Goal: Information Seeking & Learning: Compare options

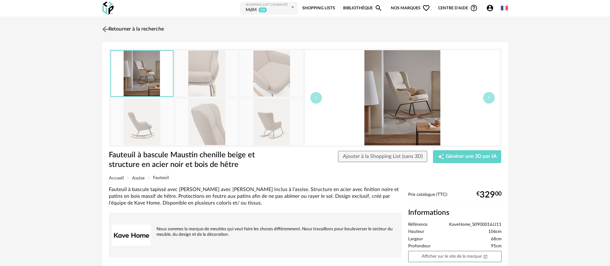
click at [109, 25] on img at bounding box center [105, 28] width 9 height 9
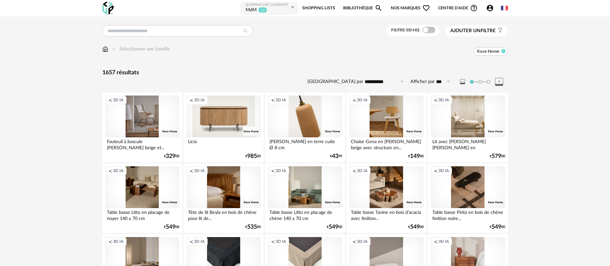
click at [504, 50] on icon at bounding box center [503, 51] width 4 height 4
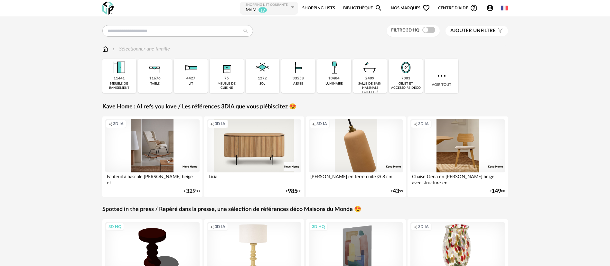
click at [392, 6] on span "Nos marques Heart Outline icon" at bounding box center [410, 8] width 39 height 14
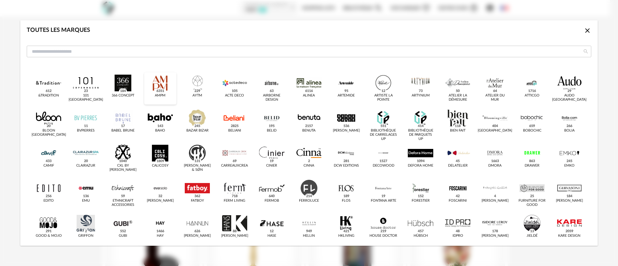
click at [166, 80] on div "dialog" at bounding box center [160, 83] width 25 height 17
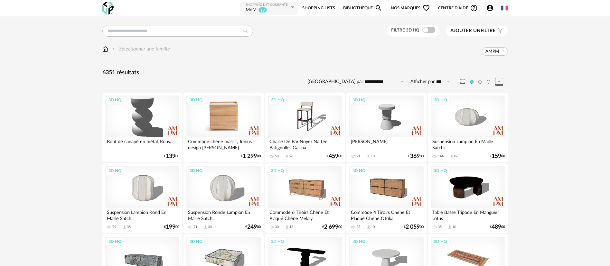
click at [211, 117] on div "3D HQ" at bounding box center [223, 117] width 74 height 42
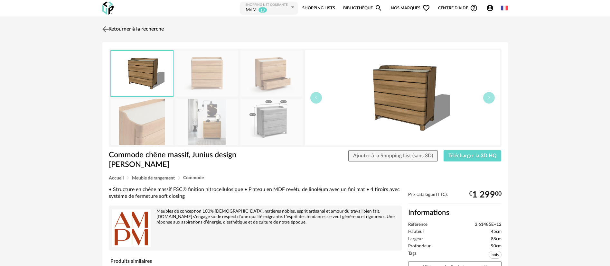
click at [137, 26] on link "Retourner à la recherche" at bounding box center [132, 29] width 63 height 14
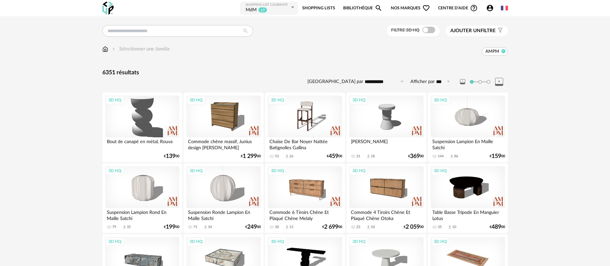
click at [503, 49] on icon at bounding box center [503, 51] width 4 height 4
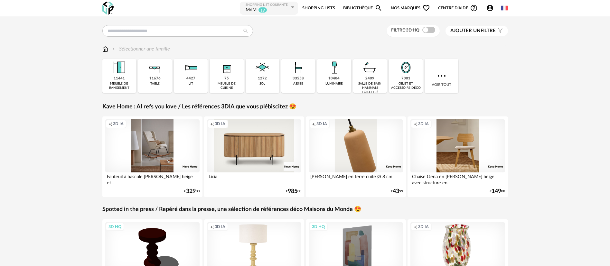
click at [363, 5] on link "Bibliothèque Magnify icon" at bounding box center [362, 8] width 39 height 14
click at [404, 10] on span "Nos marques Heart Outline icon" at bounding box center [410, 8] width 39 height 14
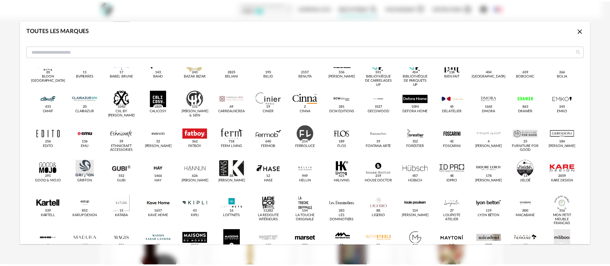
scroll to position [145, 0]
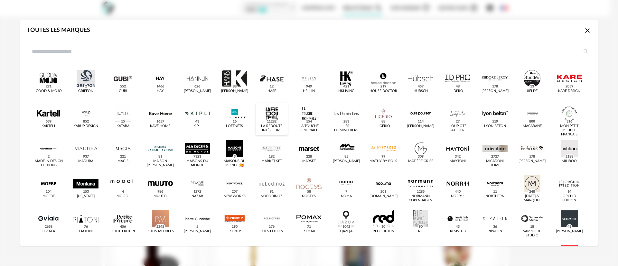
click at [276, 118] on div "dialog" at bounding box center [271, 113] width 25 height 17
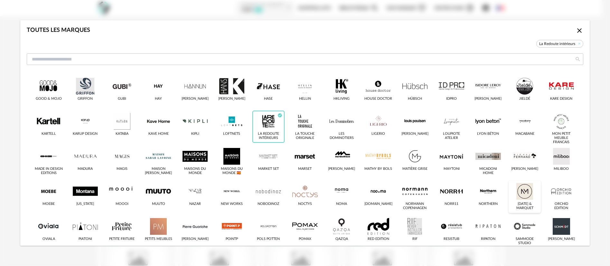
scroll to position [153, 0]
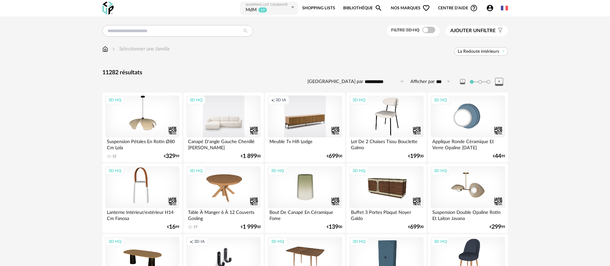
click at [239, 121] on div "3D HQ" at bounding box center [223, 117] width 74 height 42
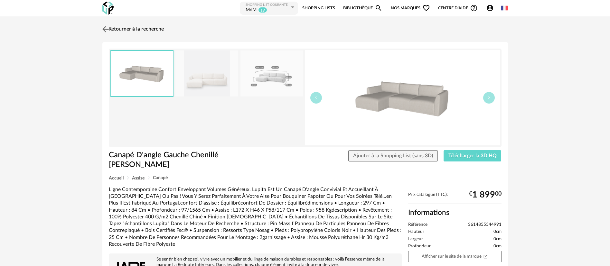
click at [135, 32] on link "Retourner à la recherche" at bounding box center [132, 29] width 63 height 14
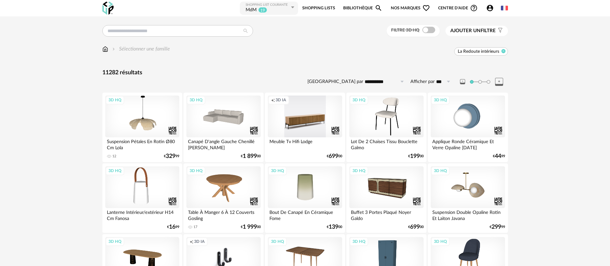
click at [502, 51] on icon at bounding box center [503, 51] width 4 height 4
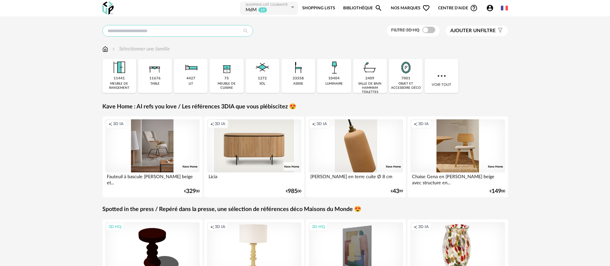
click at [135, 31] on input "text" at bounding box center [177, 31] width 151 height 12
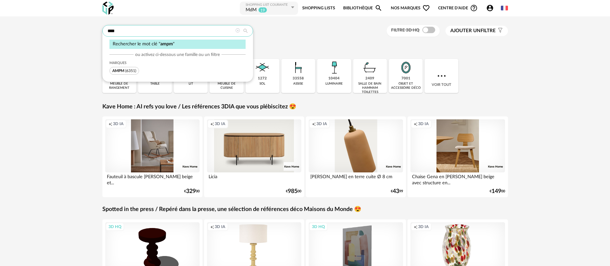
type input "****"
click at [132, 71] on span "(6351)" at bounding box center [130, 71] width 11 height 4
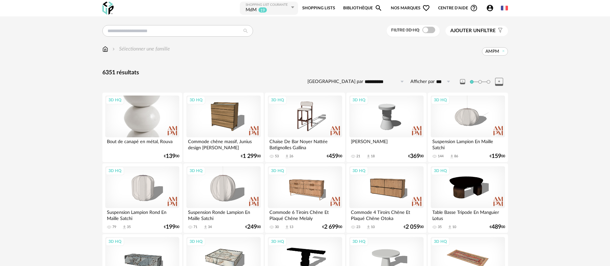
click at [131, 118] on div "3D HQ" at bounding box center [142, 117] width 74 height 42
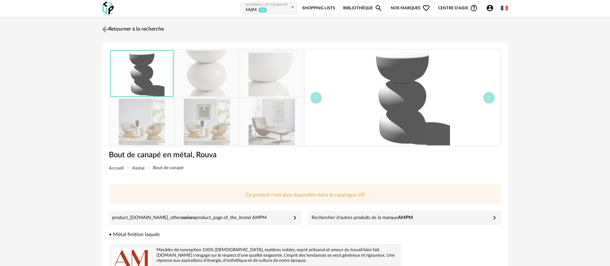
click at [109, 27] on img at bounding box center [105, 28] width 9 height 9
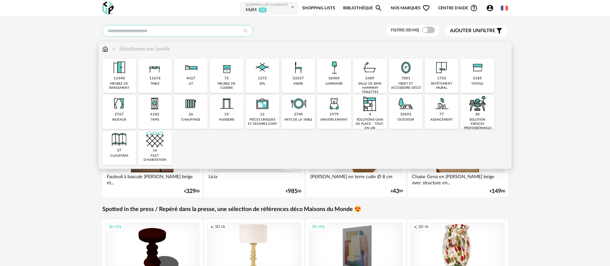
click at [128, 31] on input "text" at bounding box center [177, 31] width 151 height 12
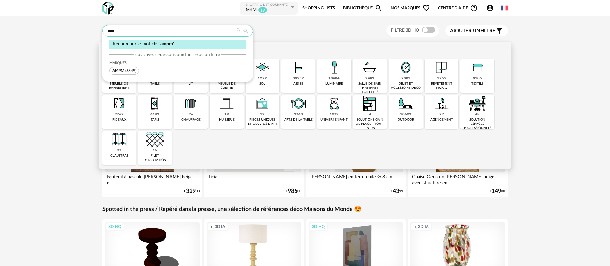
type input "****"
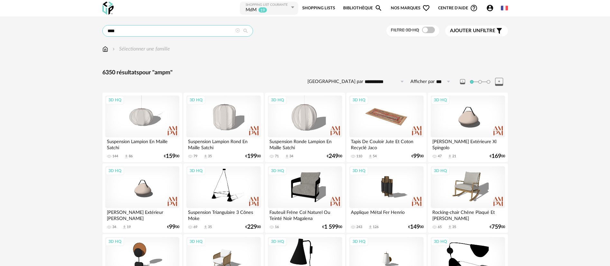
scroll to position [48, 0]
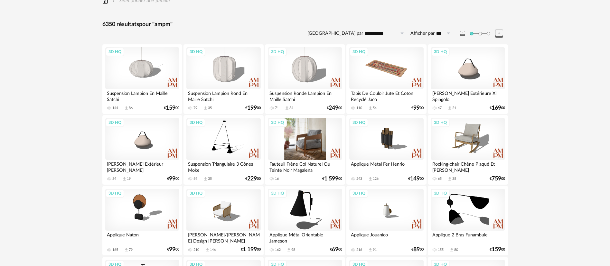
click at [300, 138] on div "3D HQ" at bounding box center [305, 139] width 74 height 42
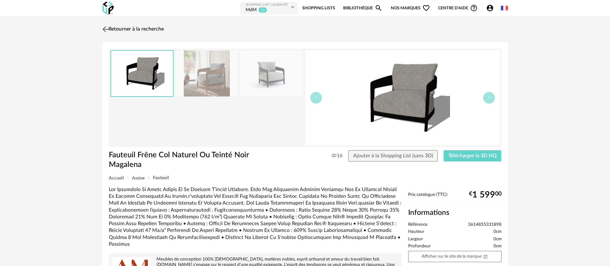
click at [131, 29] on link "Retourner à la recherche" at bounding box center [132, 29] width 63 height 14
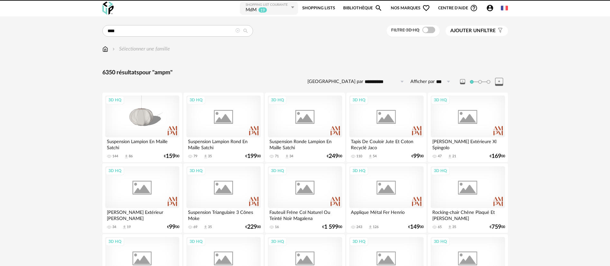
scroll to position [48, 0]
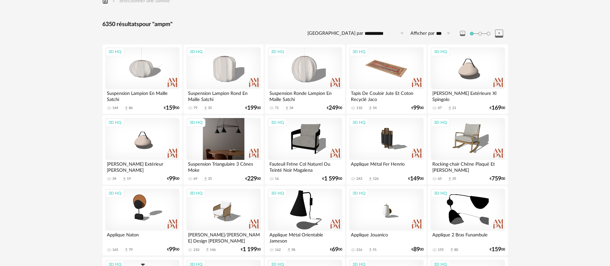
click at [210, 143] on div "3D HQ" at bounding box center [223, 139] width 74 height 42
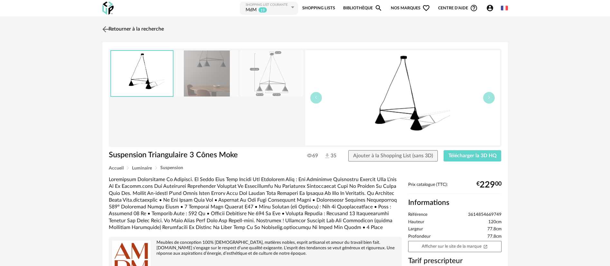
click at [115, 26] on link "Retourner à la recherche" at bounding box center [132, 29] width 63 height 14
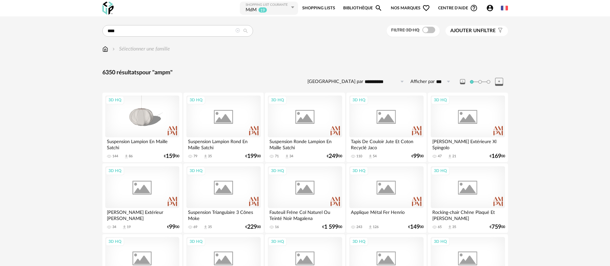
scroll to position [48, 0]
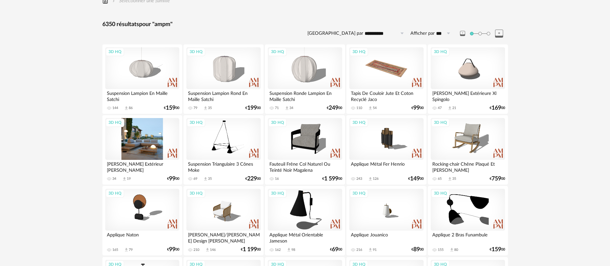
click at [137, 144] on div "3D HQ" at bounding box center [142, 139] width 74 height 42
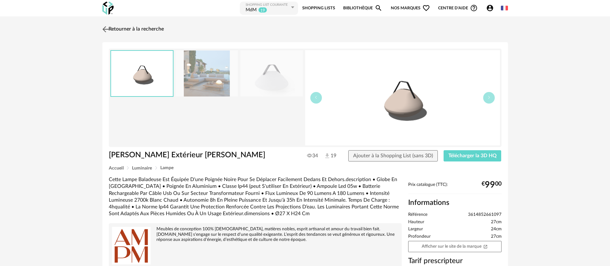
click at [141, 28] on link "Retourner à la recherche" at bounding box center [132, 29] width 63 height 14
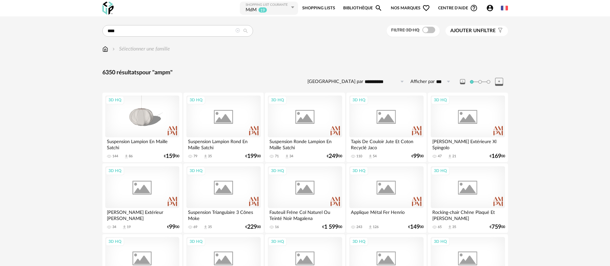
scroll to position [48, 0]
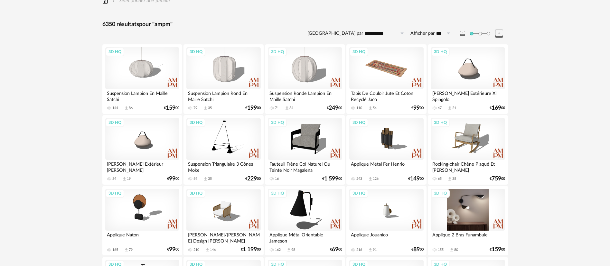
click at [461, 210] on div "3D HQ" at bounding box center [468, 210] width 74 height 42
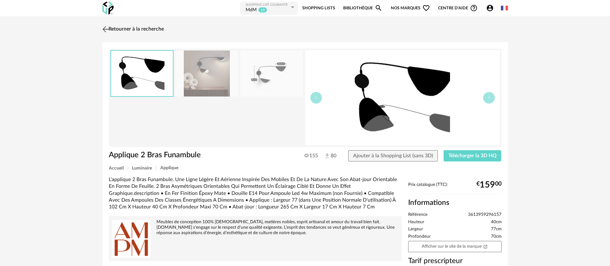
click at [137, 29] on link "Retourner à la recherche" at bounding box center [132, 29] width 63 height 14
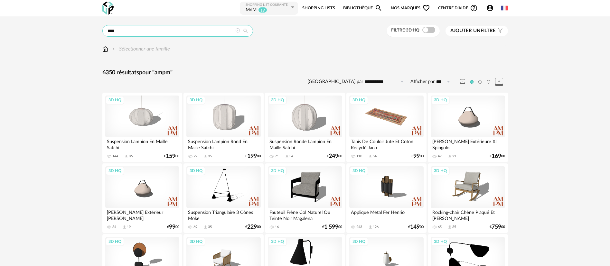
click at [146, 33] on input "****" at bounding box center [177, 31] width 151 height 12
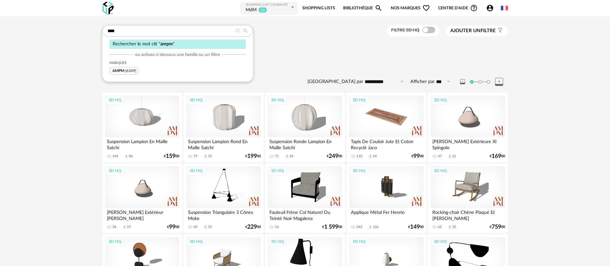
click at [236, 33] on icon at bounding box center [237, 30] width 5 height 5
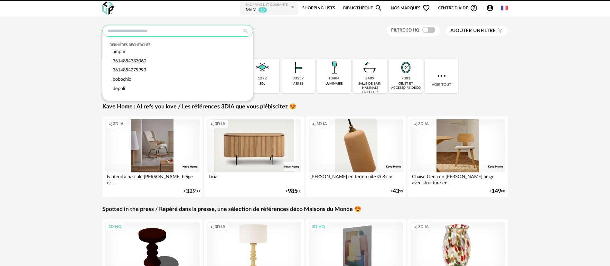
click at [133, 32] on input "text" at bounding box center [177, 31] width 151 height 12
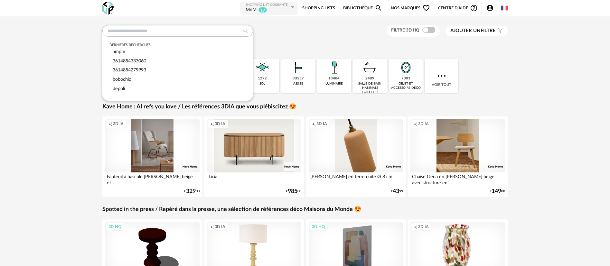
click at [510, 49] on div "Dernières recherches ampm 3614854333060 3614854279993 bobochic depoli Filtre 3D…" at bounding box center [305, 228] width 417 height 406
click at [191, 28] on input "text" at bounding box center [177, 31] width 151 height 12
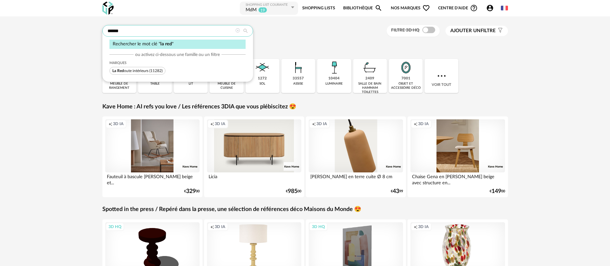
type input "******"
click at [148, 70] on span "La Red oute intérieurs" at bounding box center [130, 71] width 36 height 4
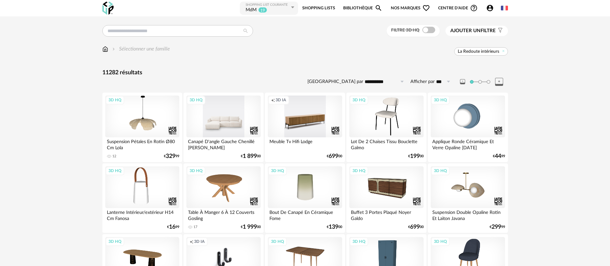
click at [207, 112] on div "3D HQ" at bounding box center [223, 117] width 74 height 42
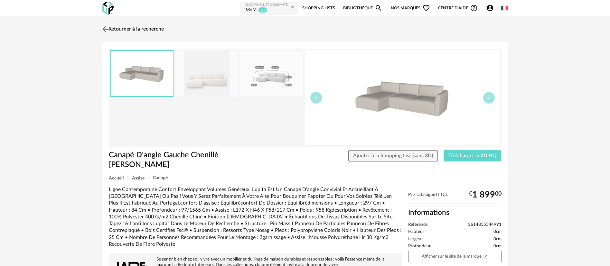
click at [103, 31] on img at bounding box center [105, 28] width 9 height 9
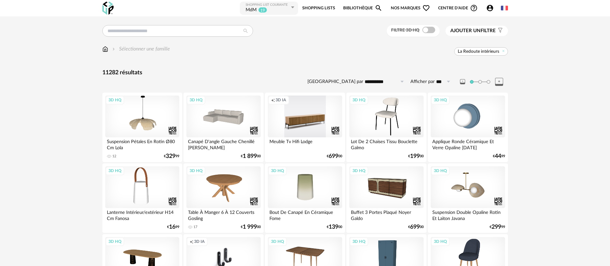
click at [228, 112] on div "3D HQ" at bounding box center [223, 117] width 74 height 42
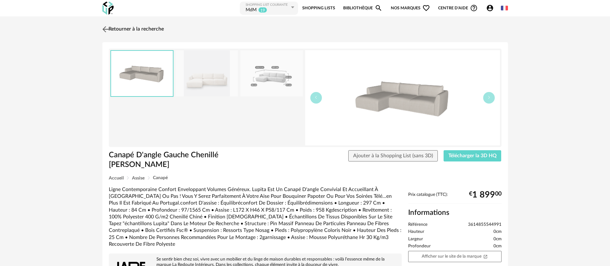
click at [137, 30] on link "Retourner à la recherche" at bounding box center [132, 29] width 63 height 14
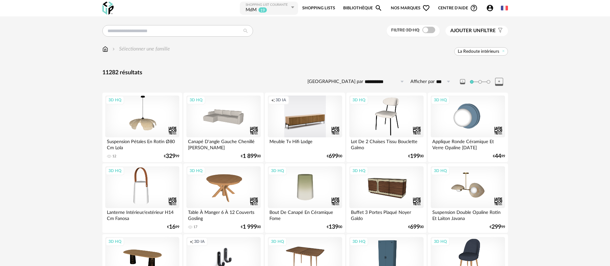
click at [400, 5] on span "Nos marques Heart Outline icon" at bounding box center [410, 8] width 39 height 14
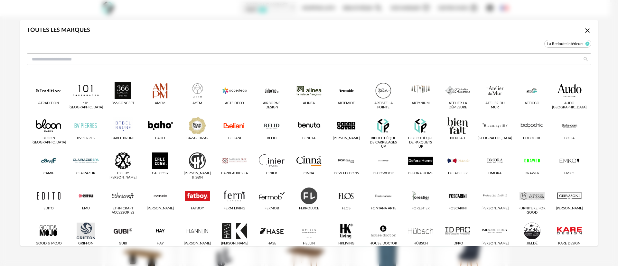
click at [586, 44] on icon "dialog" at bounding box center [588, 44] width 4 height 4
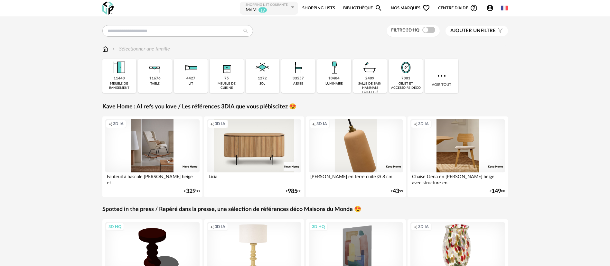
click at [411, 9] on span "Nos marques Heart Outline icon" at bounding box center [410, 8] width 39 height 14
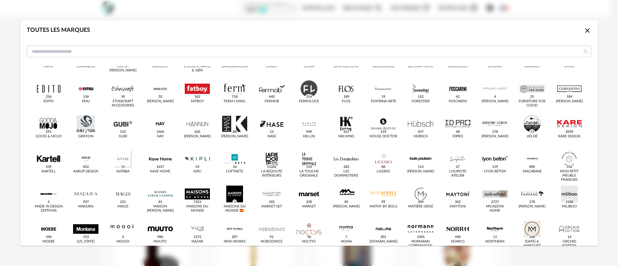
scroll to position [145, 0]
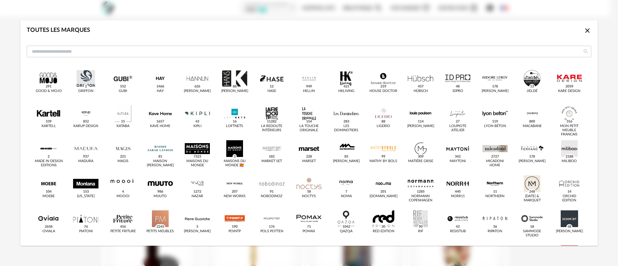
click at [2, 116] on div "Toutes les marques Close icon &tradition 612 101 Copenhagen 23 366 Concept 184 …" at bounding box center [309, 133] width 618 height 266
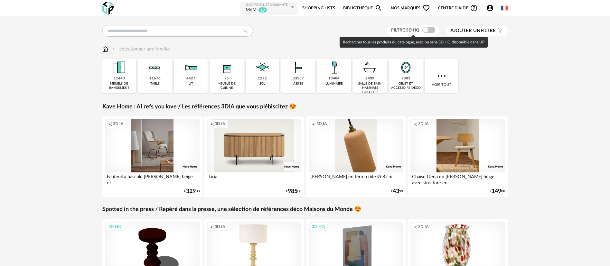
click at [428, 29] on span at bounding box center [429, 30] width 13 height 6
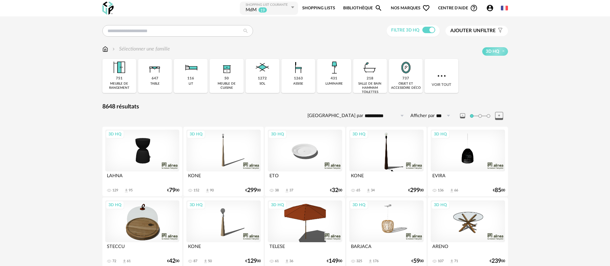
click at [412, 6] on span "Nos marques Heart Outline icon" at bounding box center [410, 8] width 39 height 14
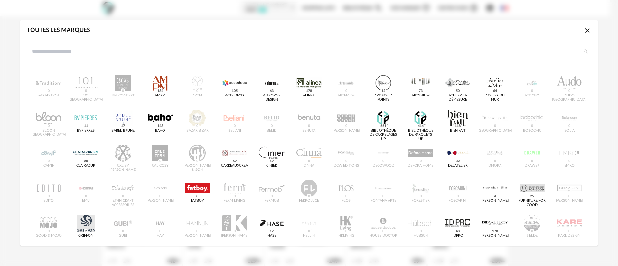
click at [4, 50] on div "Toutes les marques Close icon &tradition 0 101 Copenhagen 0 366 Concept 0 AMPM …" at bounding box center [309, 133] width 618 height 266
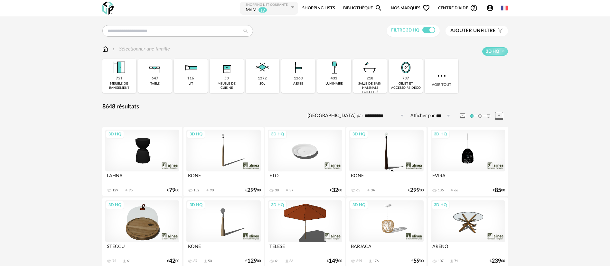
click at [409, 6] on span "Nos marques Heart Outline icon" at bounding box center [410, 8] width 39 height 14
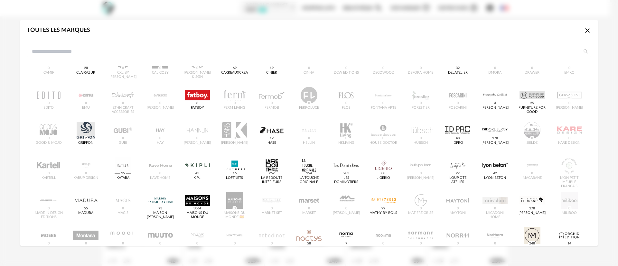
scroll to position [74, 0]
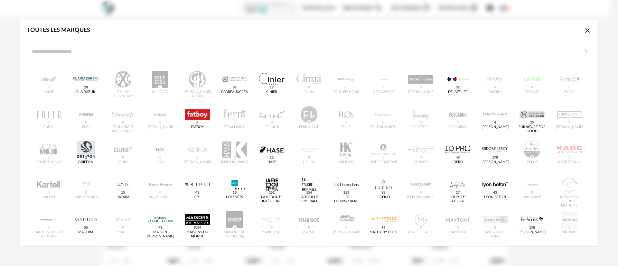
click at [2, 31] on div "Toutes les marques Close icon &tradition 0 101 Copenhagen 0 366 Concept 0 AMPM …" at bounding box center [309, 133] width 618 height 266
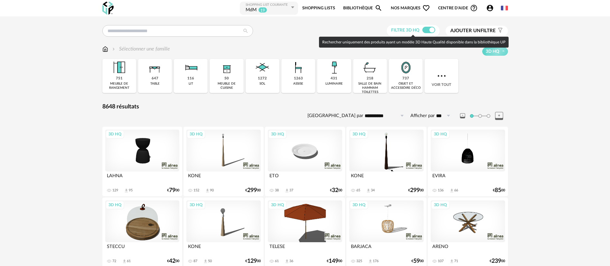
click at [433, 30] on span at bounding box center [429, 30] width 13 height 6
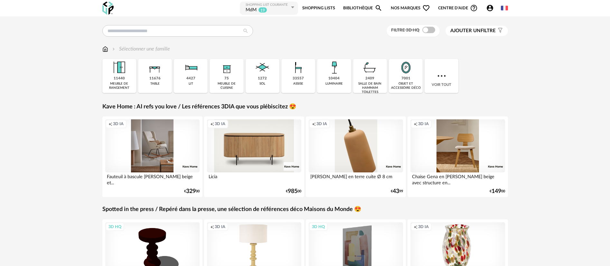
click at [399, 10] on span "Nos marques Heart Outline icon" at bounding box center [410, 8] width 39 height 14
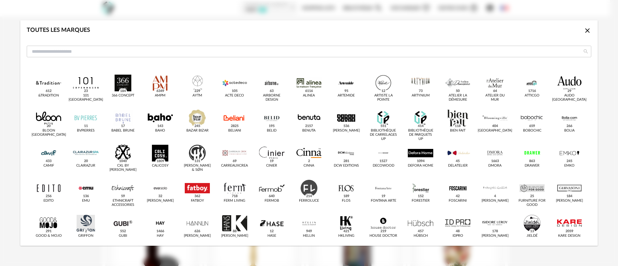
click at [7, 108] on div "Toutes les marques Close icon &tradition 612 101 Copenhagen 23 366 Concept 184 …" at bounding box center [309, 133] width 618 height 266
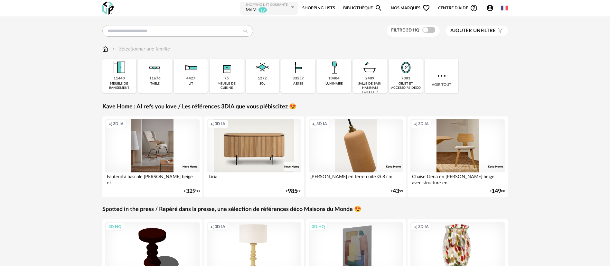
click at [405, 8] on span "Nos marques Heart Outline icon" at bounding box center [410, 8] width 39 height 14
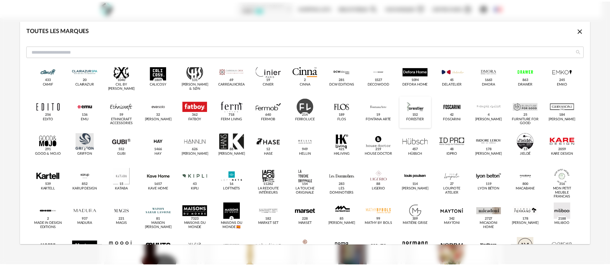
scroll to position [97, 0]
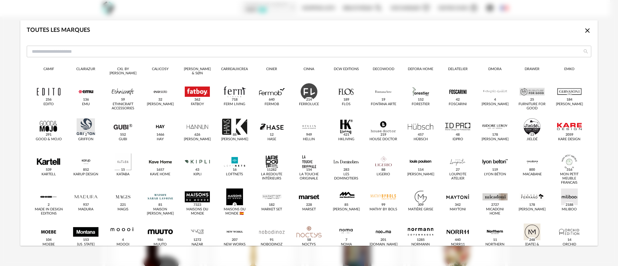
click at [584, 28] on icon "Close icon" at bounding box center [588, 31] width 8 height 8
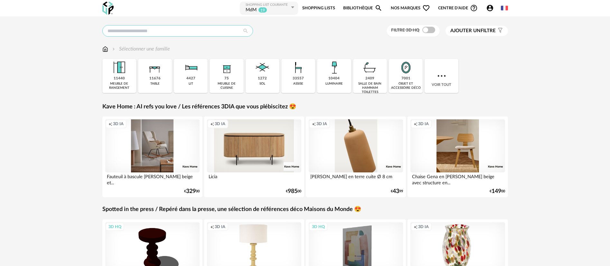
click at [155, 31] on input "text" at bounding box center [177, 31] width 151 height 12
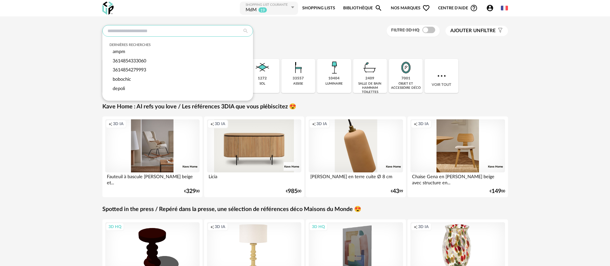
paste input "**********"
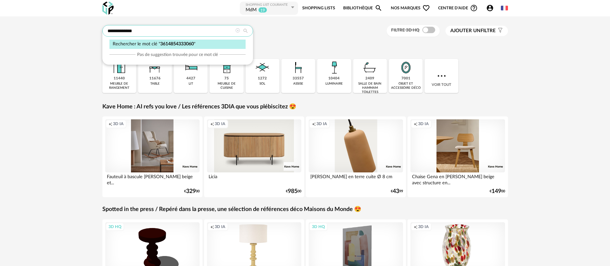
type input "**********"
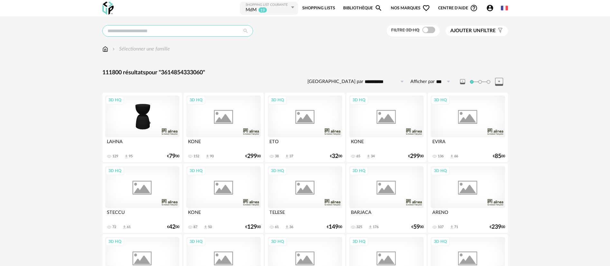
type input "**********"
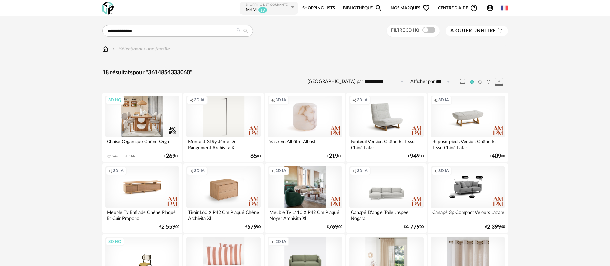
click at [149, 116] on div "3D HQ" at bounding box center [142, 117] width 74 height 42
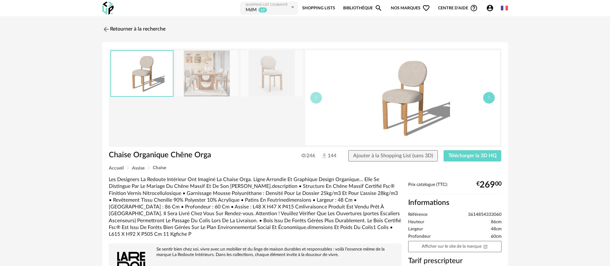
click at [487, 101] on button "button" at bounding box center [489, 98] width 12 height 12
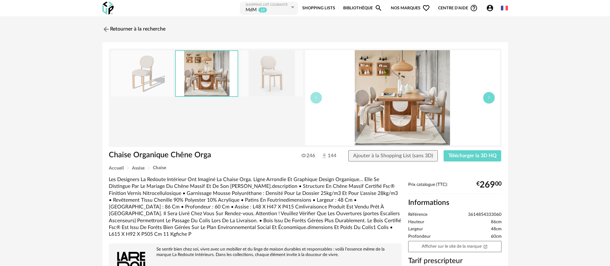
click at [487, 101] on button "button" at bounding box center [489, 98] width 12 height 12
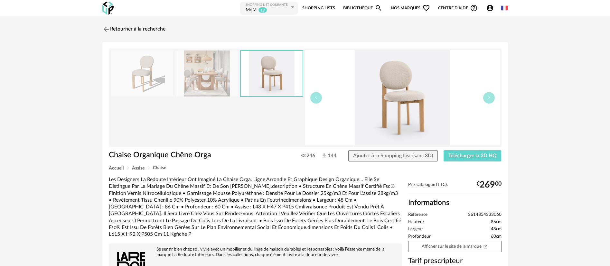
click at [375, 99] on img at bounding box center [402, 97] width 195 height 95
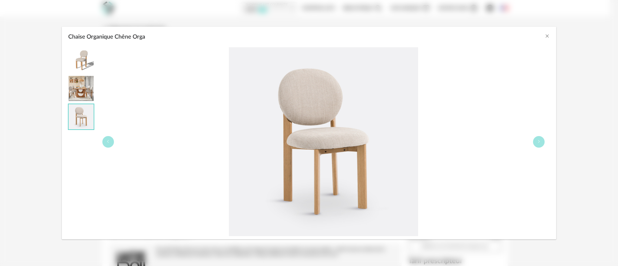
click at [3, 49] on div "Chaise Organique Chêne Orga" at bounding box center [309, 133] width 618 height 266
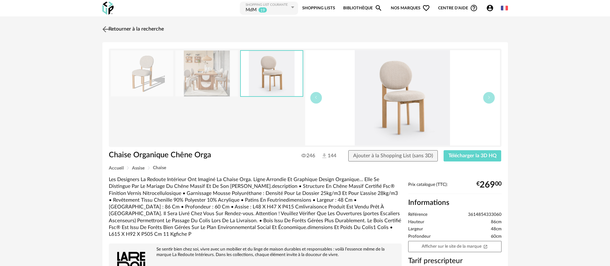
click at [109, 26] on img at bounding box center [105, 28] width 9 height 9
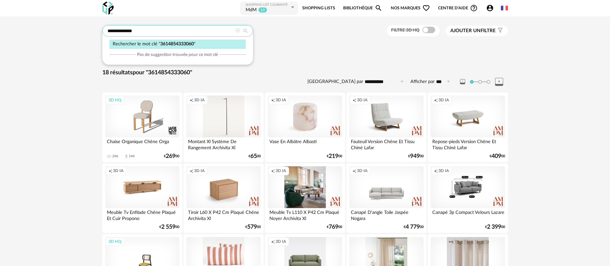
drag, startPoint x: 150, startPoint y: 31, endPoint x: 94, endPoint y: 32, distance: 55.7
click at [94, 32] on div "**********" at bounding box center [305, 217] width 610 height 402
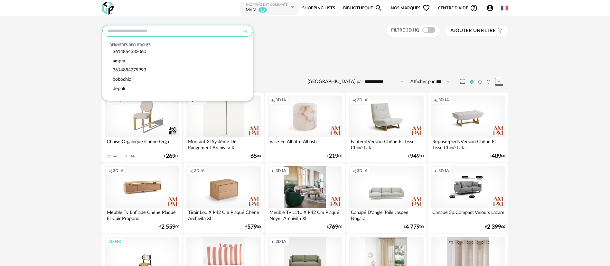
paste input "**********"
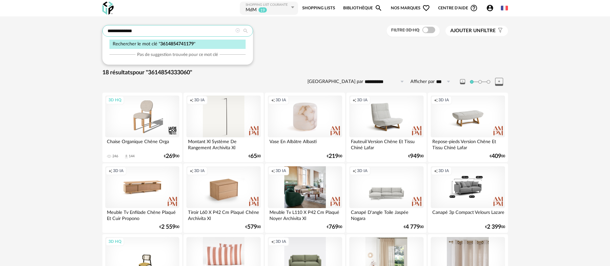
type input "**********"
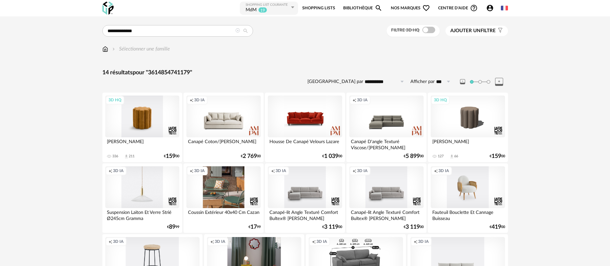
click at [149, 118] on div "3D HQ" at bounding box center [142, 117] width 74 height 42
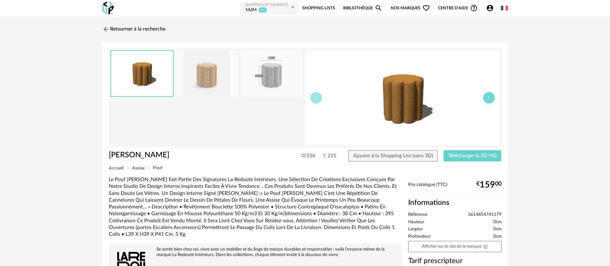
click at [490, 97] on icon "button" at bounding box center [489, 98] width 4 height 4
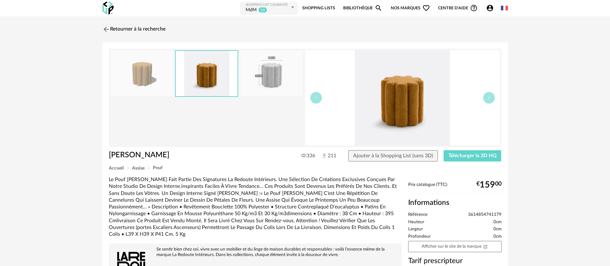
click at [401, 92] on img at bounding box center [402, 97] width 195 height 95
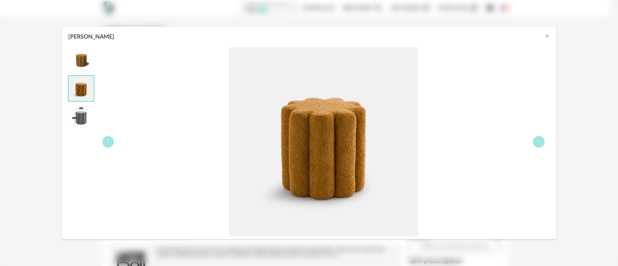
click at [6, 37] on div "Pouf Bouclette Justyna" at bounding box center [309, 133] width 618 height 266
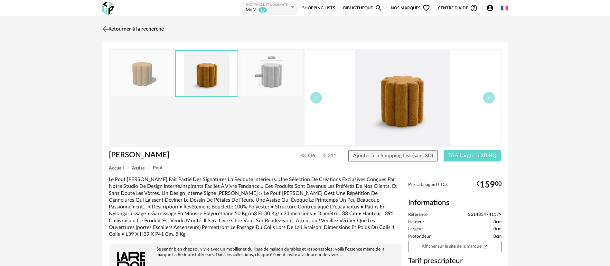
click at [110, 27] on link "Retourner à la recherche" at bounding box center [132, 29] width 63 height 14
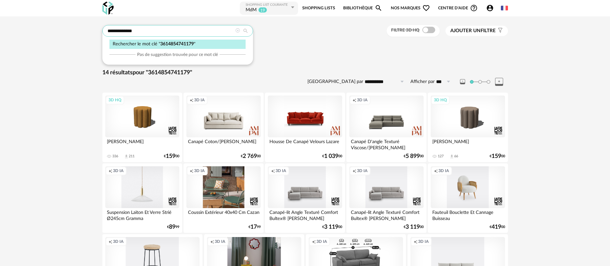
drag, startPoint x: 188, startPoint y: 32, endPoint x: 81, endPoint y: 33, distance: 106.3
click at [81, 33] on div "**********" at bounding box center [305, 172] width 610 height 312
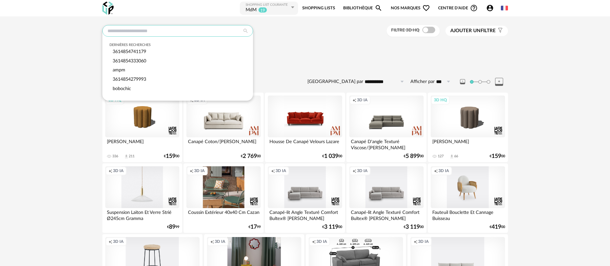
paste input "**********"
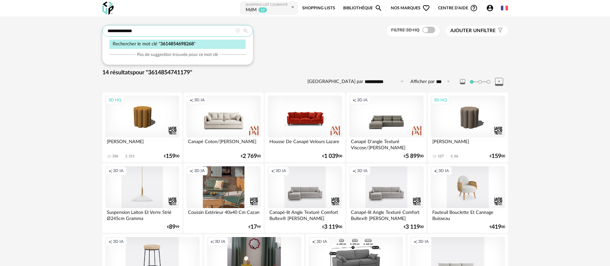
type input "**********"
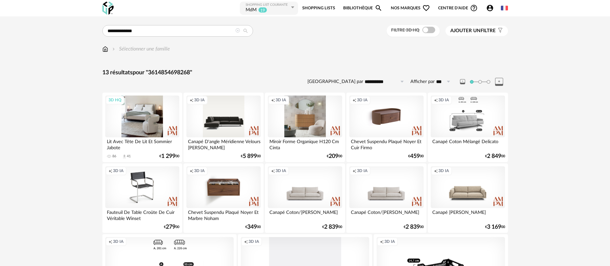
click at [134, 118] on div "3D HQ" at bounding box center [142, 117] width 74 height 42
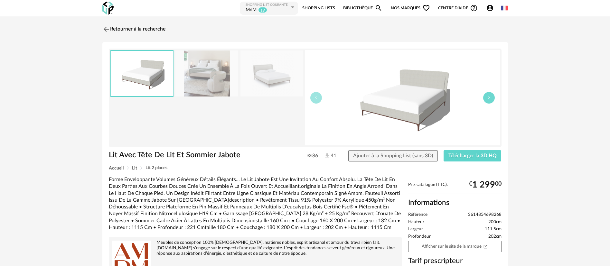
click at [490, 101] on button "button" at bounding box center [489, 98] width 12 height 12
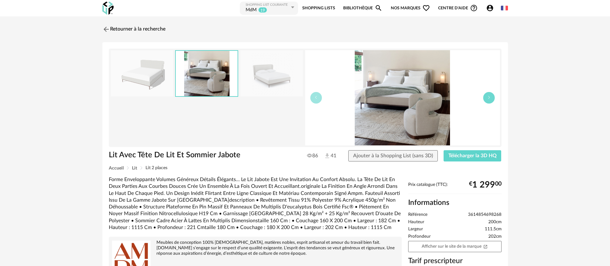
click at [490, 101] on button "button" at bounding box center [489, 98] width 12 height 12
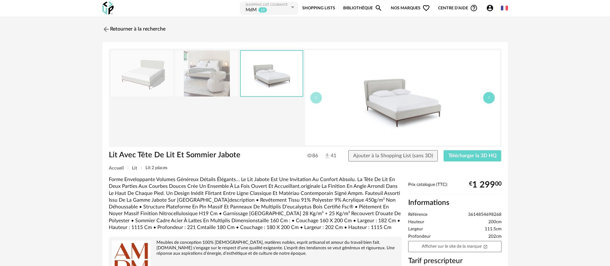
click at [490, 101] on button "button" at bounding box center [489, 98] width 12 height 12
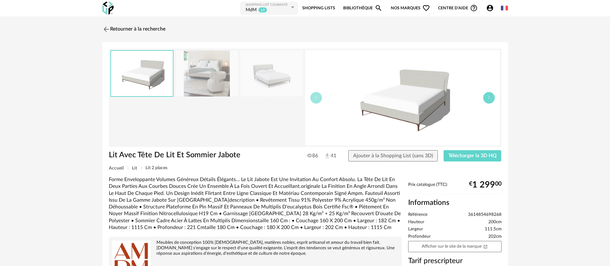
click at [490, 101] on button "button" at bounding box center [489, 98] width 12 height 12
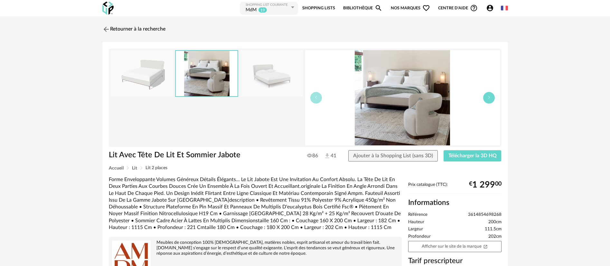
click at [490, 101] on button "button" at bounding box center [489, 98] width 12 height 12
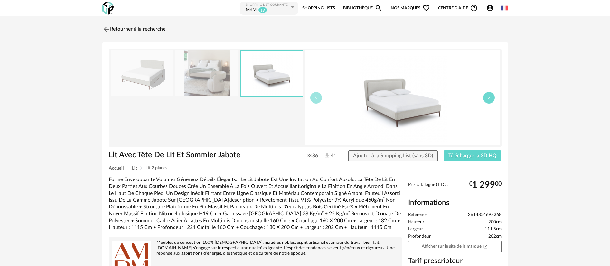
click at [490, 101] on button "button" at bounding box center [489, 98] width 12 height 12
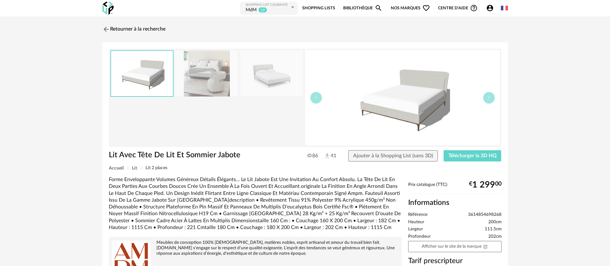
click at [386, 109] on img at bounding box center [402, 97] width 195 height 95
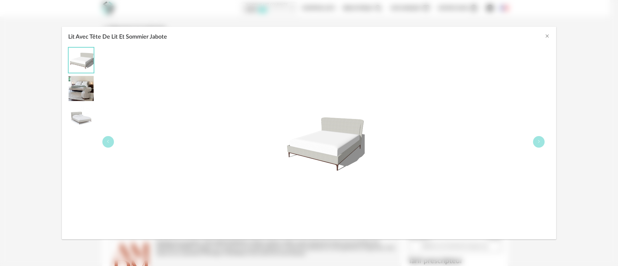
click at [73, 88] on img "Lit Avec Tête De Lit Et Sommier Jabote" at bounding box center [81, 88] width 25 height 25
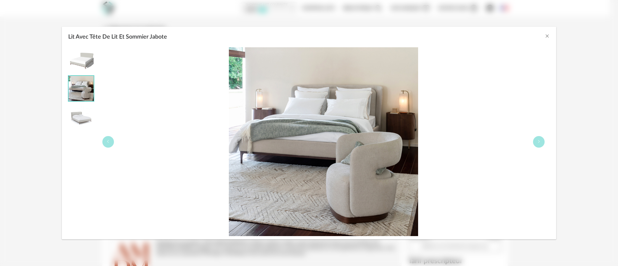
click at [78, 61] on img "Lit Avec Tête De Lit Et Sommier Jabote" at bounding box center [81, 60] width 25 height 25
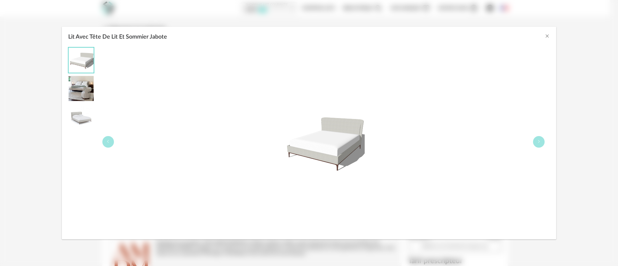
drag, startPoint x: 5, startPoint y: 23, endPoint x: 8, endPoint y: 25, distance: 4.3
click at [5, 23] on div "Lit Avec Tête De Lit Et Sommier Jabote" at bounding box center [309, 133] width 618 height 266
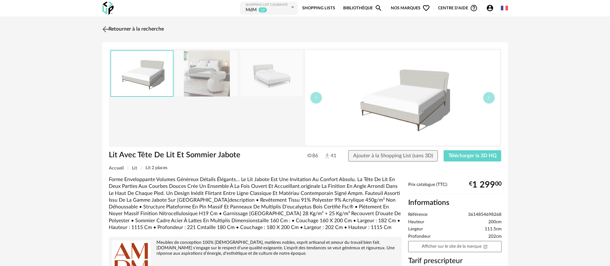
click at [126, 26] on link "Retourner à la recherche" at bounding box center [132, 29] width 63 height 14
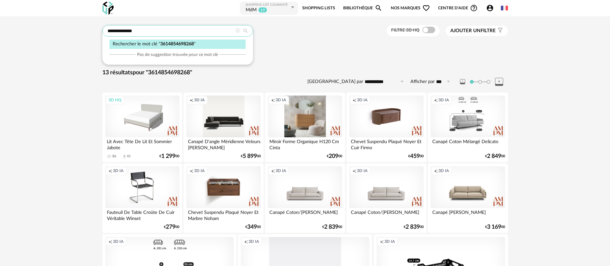
drag, startPoint x: 146, startPoint y: 32, endPoint x: 103, endPoint y: 27, distance: 42.5
click at [103, 27] on input "**********" at bounding box center [177, 31] width 151 height 12
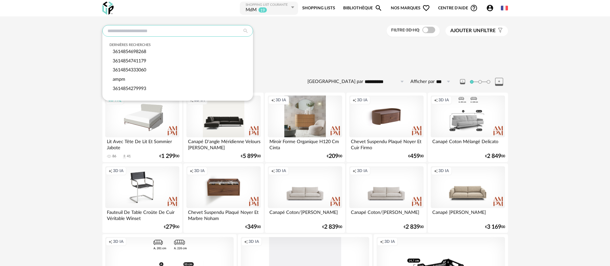
paste input "**********"
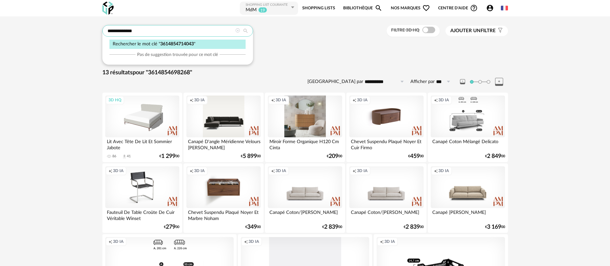
type input "**********"
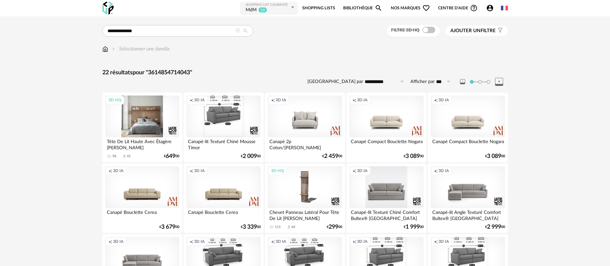
click at [136, 118] on div "3D HQ" at bounding box center [142, 117] width 74 height 42
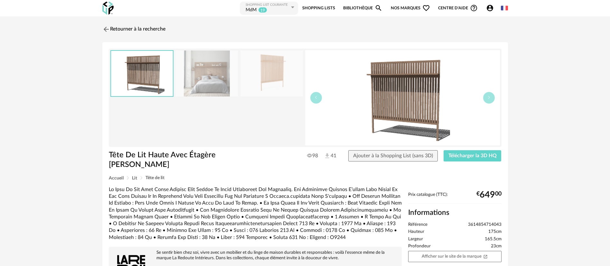
click at [220, 75] on img at bounding box center [207, 74] width 62 height 46
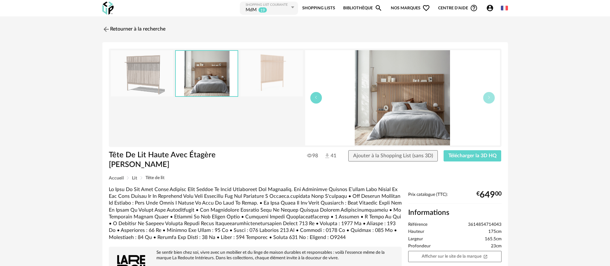
click at [316, 97] on icon "button" at bounding box center [316, 98] width 4 height 4
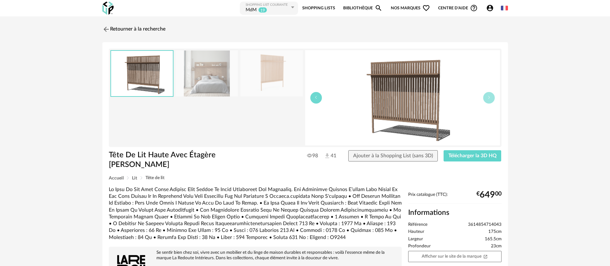
click at [316, 97] on icon "button" at bounding box center [316, 98] width 4 height 4
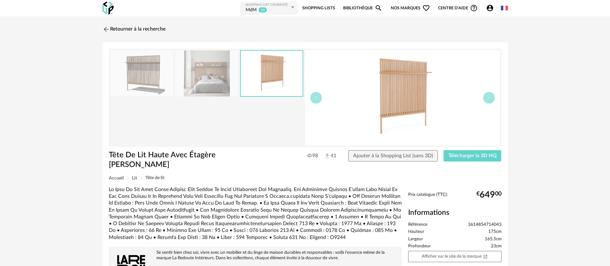
click at [385, 98] on img at bounding box center [402, 97] width 195 height 95
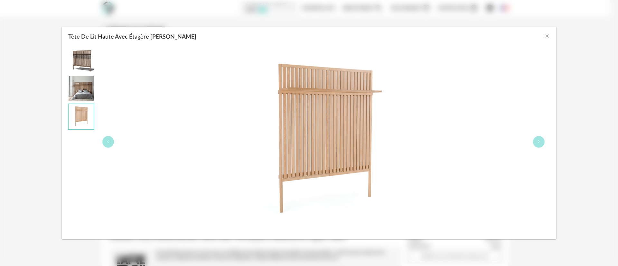
click at [3, 20] on div "Tête De Lit Haute Avec Étagère Theonie" at bounding box center [309, 133] width 618 height 266
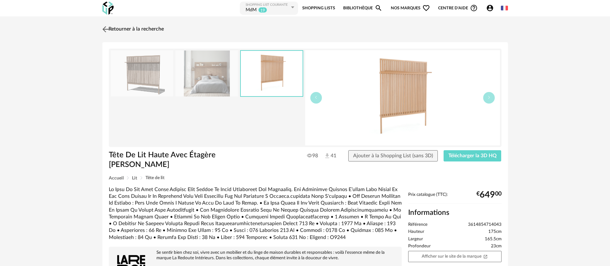
click at [134, 30] on link "Retourner à la recherche" at bounding box center [132, 29] width 63 height 14
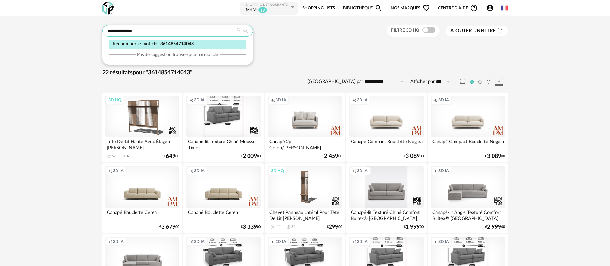
drag, startPoint x: 156, startPoint y: 30, endPoint x: 105, endPoint y: 26, distance: 50.7
click at [105, 26] on input "**********" at bounding box center [177, 31] width 151 height 12
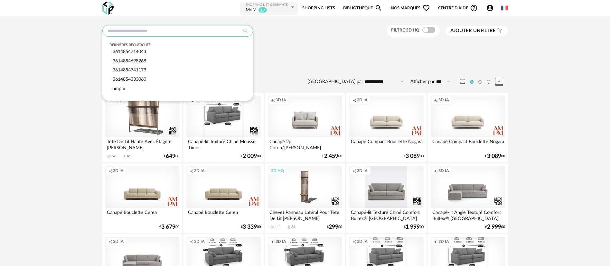
paste input "**********"
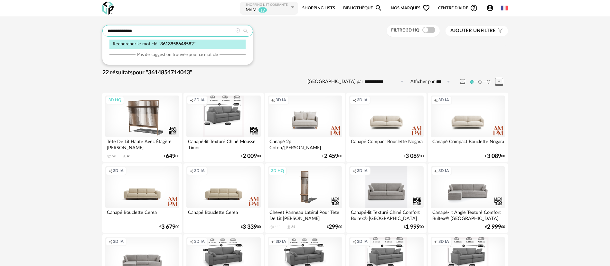
type input "**********"
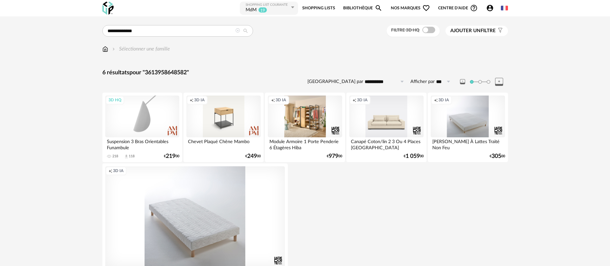
click at [141, 117] on div "3D HQ" at bounding box center [142, 117] width 74 height 42
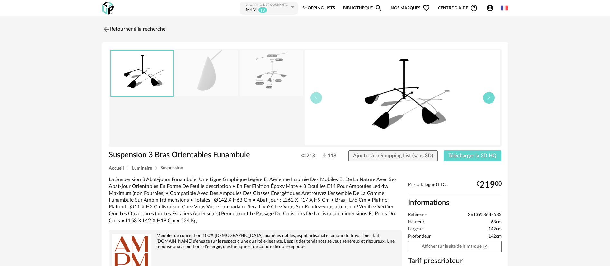
click at [493, 100] on button "button" at bounding box center [489, 98] width 12 height 12
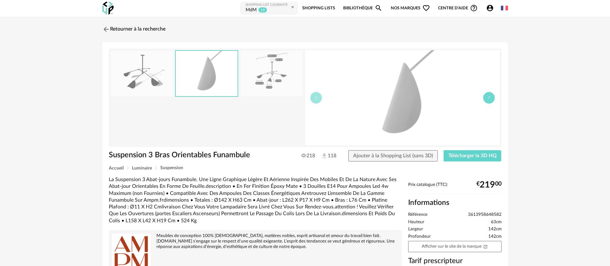
click at [493, 100] on button "button" at bounding box center [489, 98] width 12 height 12
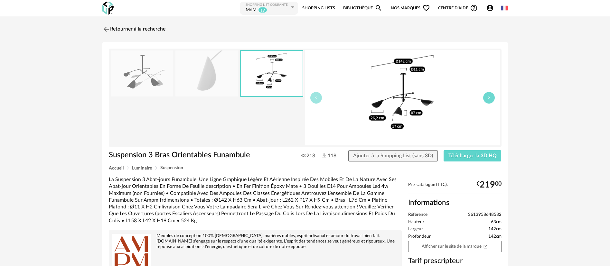
click at [493, 100] on button "button" at bounding box center [489, 98] width 12 height 12
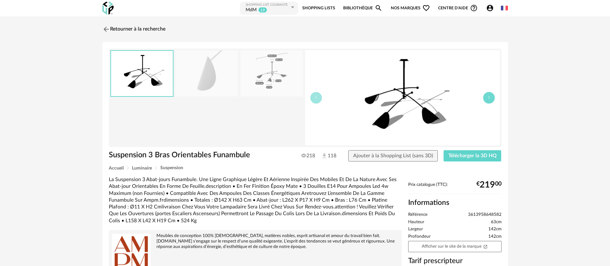
click at [493, 100] on button "button" at bounding box center [489, 98] width 12 height 12
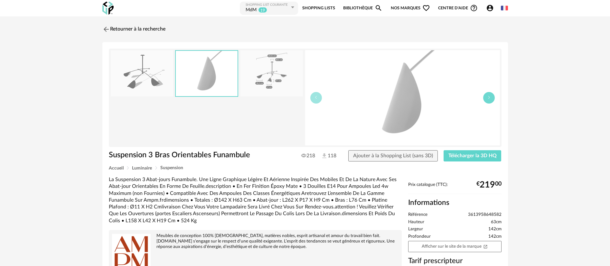
click at [493, 100] on button "button" at bounding box center [489, 98] width 12 height 12
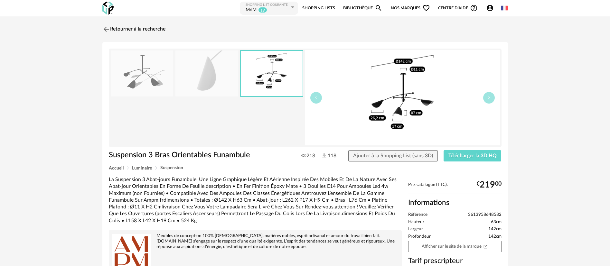
drag, startPoint x: 403, startPoint y: 98, endPoint x: 471, endPoint y: 83, distance: 69.0
click at [471, 83] on img at bounding box center [402, 97] width 195 height 95
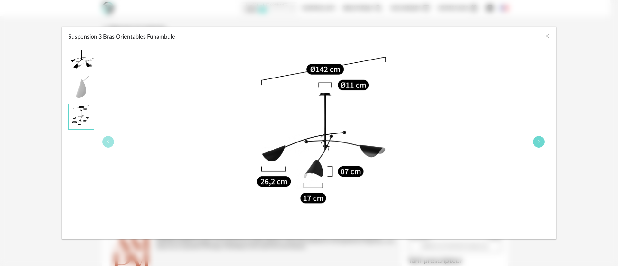
click at [542, 139] on button "Suspension 3 Bras Orientables Funambule" at bounding box center [539, 142] width 12 height 12
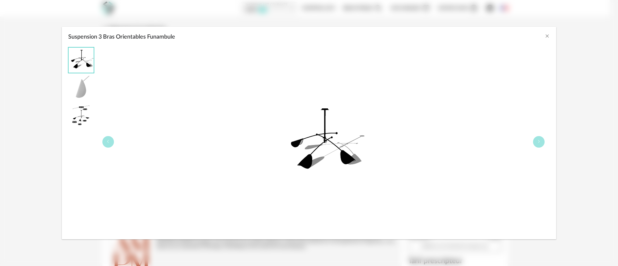
click at [0, 233] on div "Suspension 3 Bras Orientables Funambule" at bounding box center [309, 133] width 618 height 266
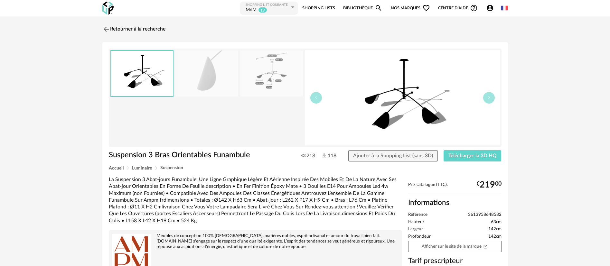
click at [6, 35] on div "Retourner à la recherche Suspension 3 Bras Orientables Funambule 218 118 Ajoute…" at bounding box center [305, 209] width 610 height 386
click at [118, 29] on link "Retourner à la recherche" at bounding box center [132, 29] width 63 height 14
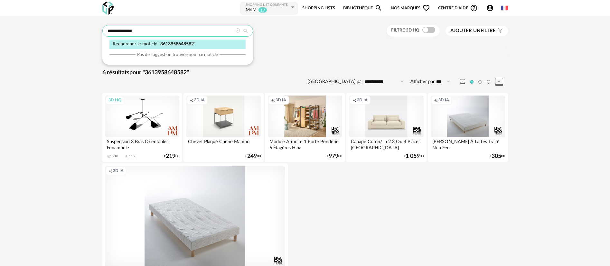
drag, startPoint x: 155, startPoint y: 30, endPoint x: 100, endPoint y: 29, distance: 55.4
click at [100, 29] on div "**********" at bounding box center [305, 165] width 417 height 281
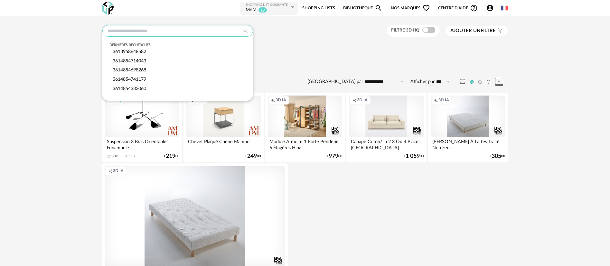
paste input "**********"
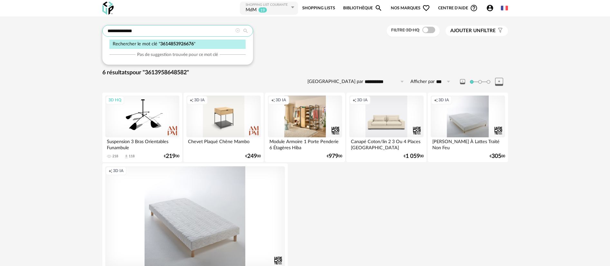
type input "**********"
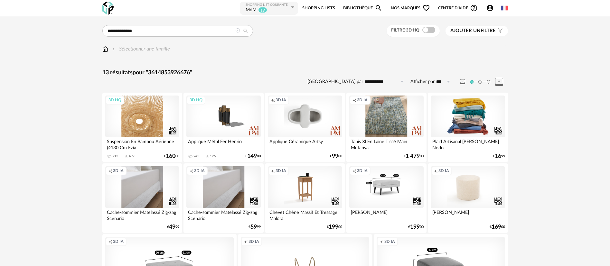
click at [133, 116] on div "3D HQ" at bounding box center [142, 117] width 74 height 42
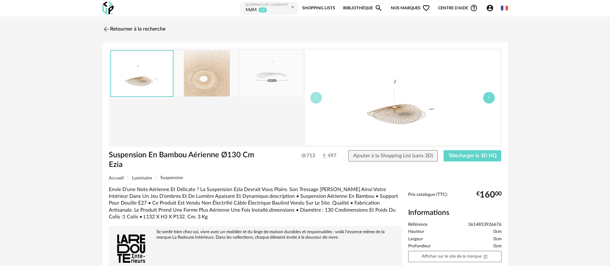
click at [485, 100] on button "button" at bounding box center [489, 98] width 12 height 12
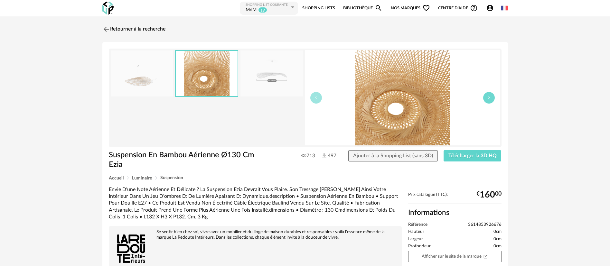
click at [485, 100] on button "button" at bounding box center [489, 98] width 12 height 12
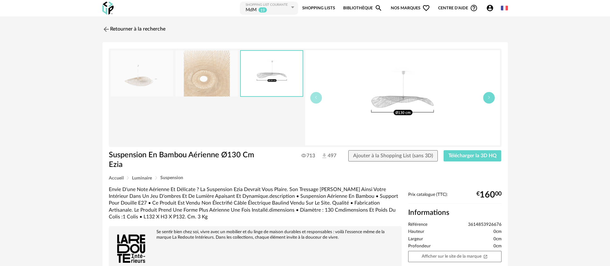
click at [485, 100] on button "button" at bounding box center [489, 98] width 12 height 12
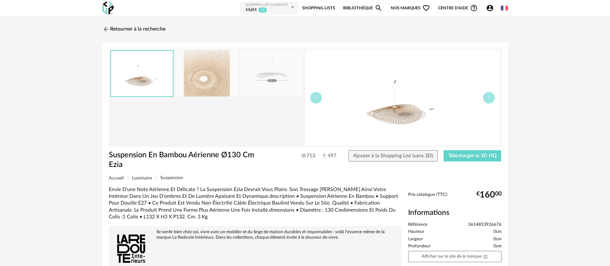
click at [400, 116] on img at bounding box center [402, 97] width 195 height 95
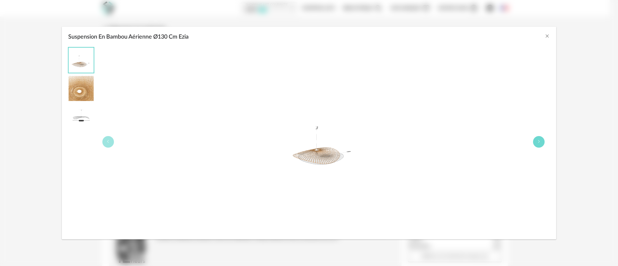
click at [537, 140] on button "Suspension En Bambou Aérienne Ø130 Cm Ezia" at bounding box center [539, 142] width 12 height 12
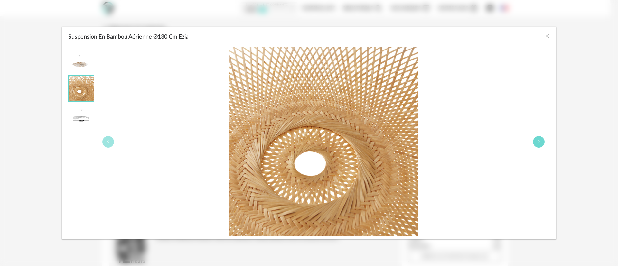
click at [537, 140] on button "Suspension En Bambou Aérienne Ø130 Cm Ezia" at bounding box center [539, 142] width 12 height 12
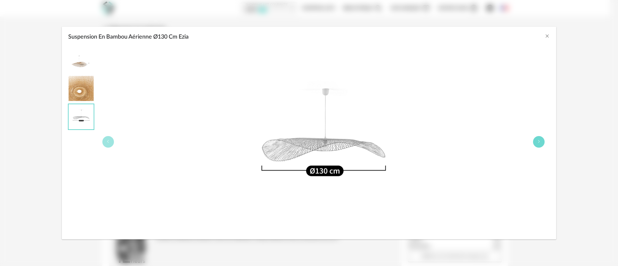
click at [541, 138] on button "Suspension En Bambou Aérienne Ø130 Cm Ezia" at bounding box center [539, 142] width 12 height 12
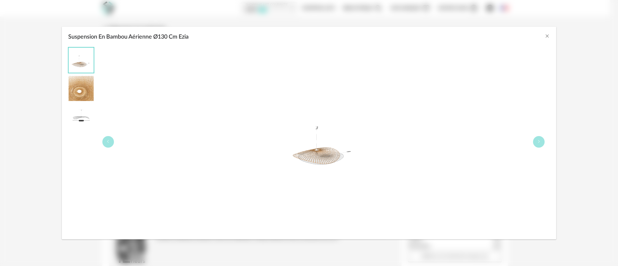
click at [538, 135] on div "Suspension En Bambou Aérienne Ø130 Cm Ezia" at bounding box center [323, 141] width 453 height 189
click at [538, 137] on button "Suspension En Bambou Aérienne Ø130 Cm Ezia" at bounding box center [539, 142] width 12 height 12
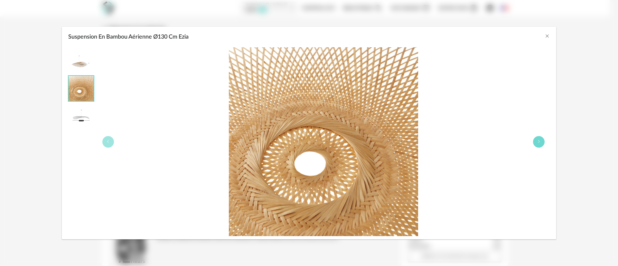
click at [540, 145] on button "Suspension En Bambou Aérienne Ø130 Cm Ezia" at bounding box center [539, 142] width 12 height 12
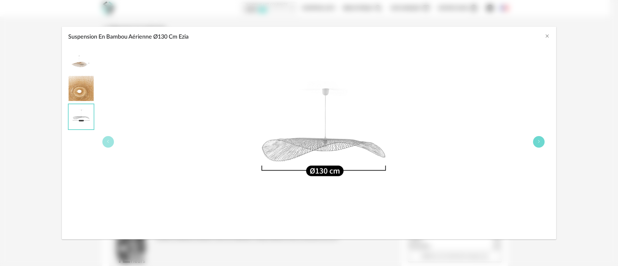
click at [536, 141] on button "Suspension En Bambou Aérienne Ø130 Cm Ezia" at bounding box center [539, 142] width 12 height 12
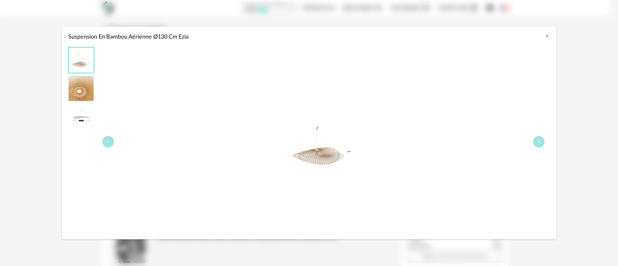
click at [298, 157] on img "Suspension En Bambou Aérienne Ø130 Cm Ezia" at bounding box center [323, 142] width 82 height 82
click at [588, 157] on div "Suspension En Bambou Aérienne Ø130 Cm Ezia" at bounding box center [309, 133] width 618 height 266
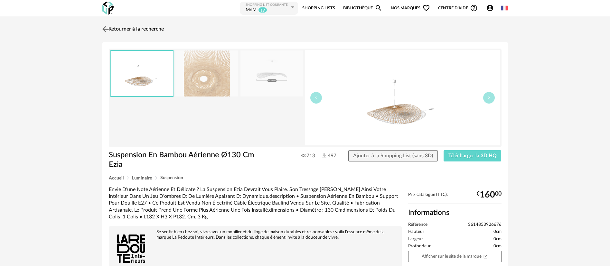
click at [130, 30] on link "Retourner à la recherche" at bounding box center [132, 29] width 63 height 14
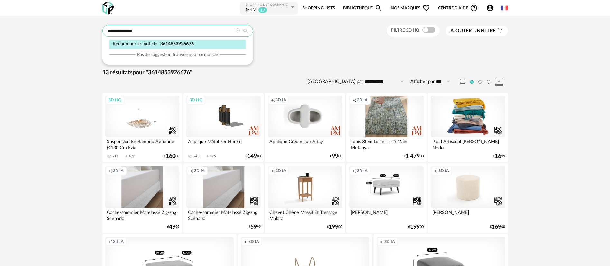
drag, startPoint x: 157, startPoint y: 33, endPoint x: 102, endPoint y: 34, distance: 55.1
click at [102, 34] on div "**********" at bounding box center [177, 31] width 151 height 12
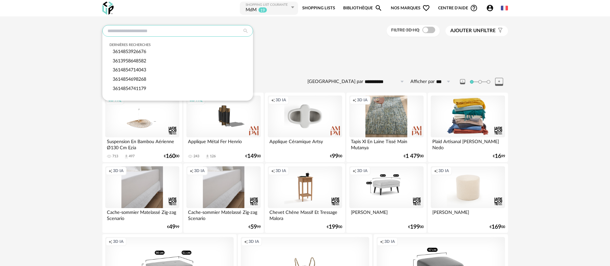
paste input "**********"
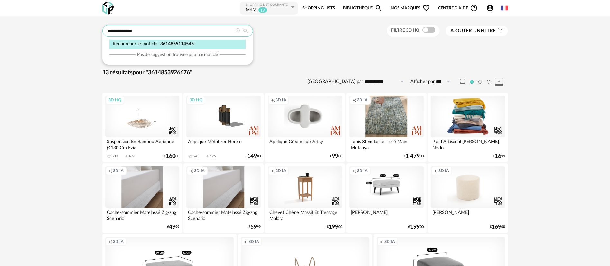
type input "**********"
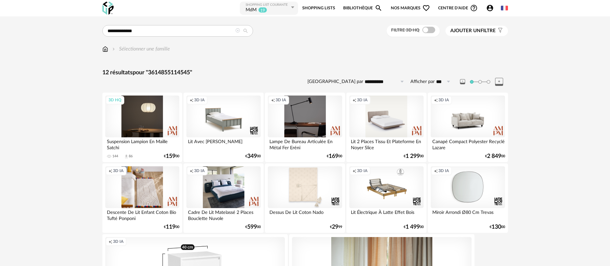
click at [132, 112] on div "3D HQ" at bounding box center [142, 117] width 74 height 42
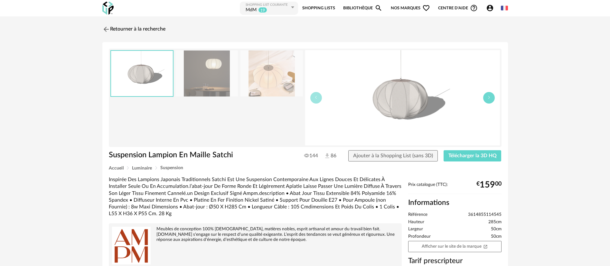
click at [492, 100] on button "button" at bounding box center [489, 98] width 12 height 12
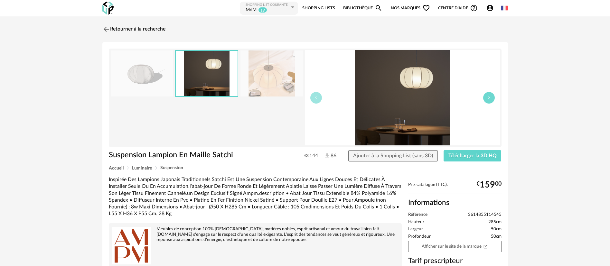
click at [492, 100] on button "button" at bounding box center [489, 98] width 12 height 12
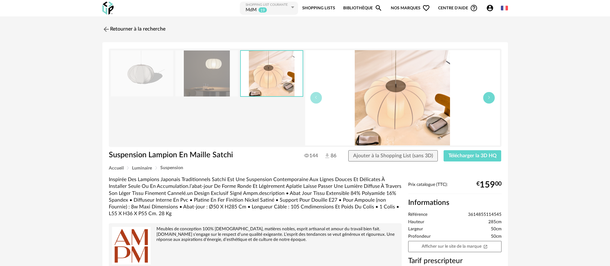
click at [492, 100] on button "button" at bounding box center [489, 98] width 12 height 12
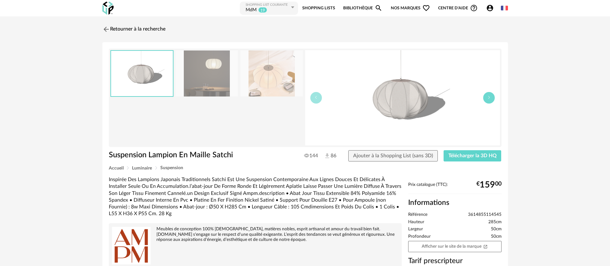
click at [492, 100] on button "button" at bounding box center [489, 98] width 12 height 12
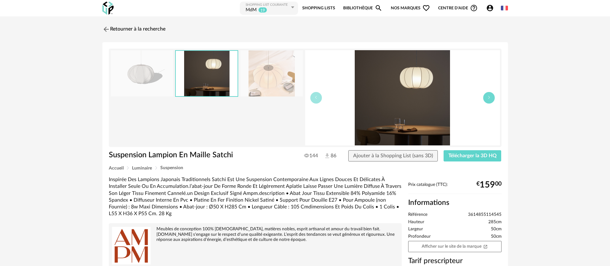
click at [492, 100] on button "button" at bounding box center [489, 98] width 12 height 12
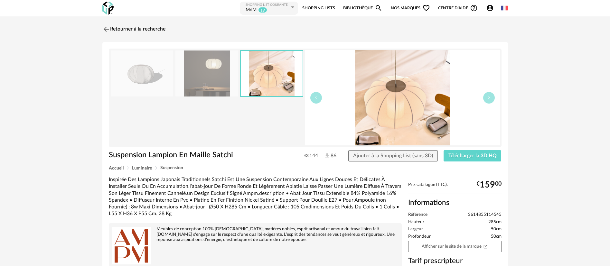
click at [424, 105] on img at bounding box center [402, 97] width 195 height 95
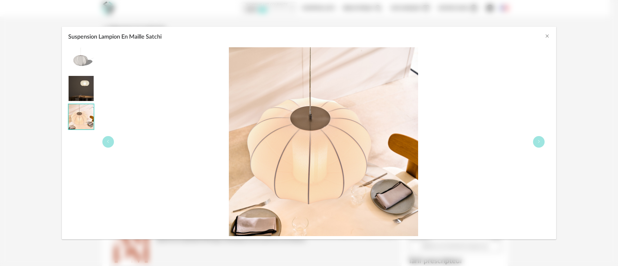
drag, startPoint x: 424, startPoint y: 105, endPoint x: 305, endPoint y: 145, distance: 126.0
click at [7, 95] on div "Suspension Lampion En Maille Satchi" at bounding box center [309, 133] width 618 height 266
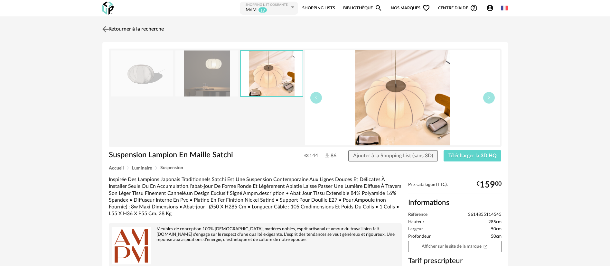
click at [111, 26] on link "Retourner à la recherche" at bounding box center [132, 29] width 63 height 14
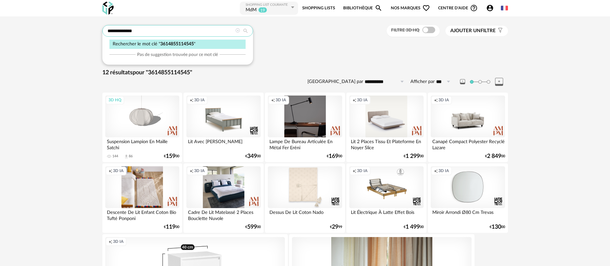
drag, startPoint x: 143, startPoint y: 33, endPoint x: 94, endPoint y: 32, distance: 48.3
click at [94, 32] on div "**********" at bounding box center [305, 196] width 610 height 360
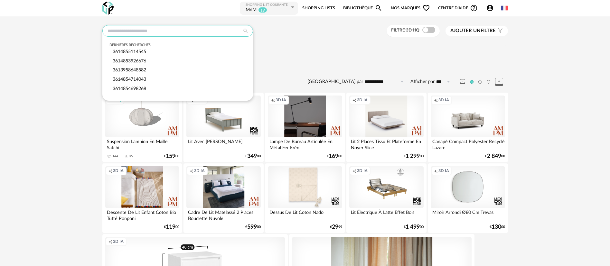
paste input "**********"
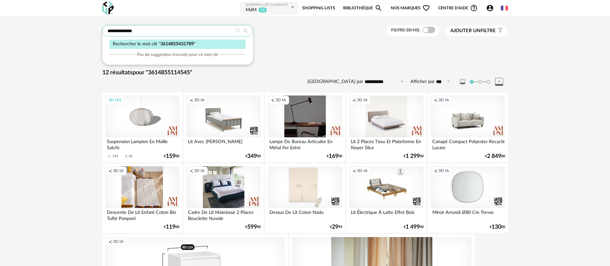
type input "**********"
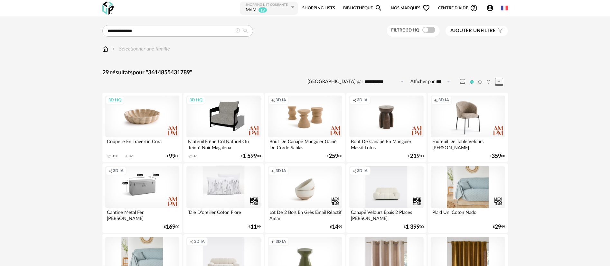
click at [144, 118] on div "3D HQ" at bounding box center [142, 117] width 74 height 42
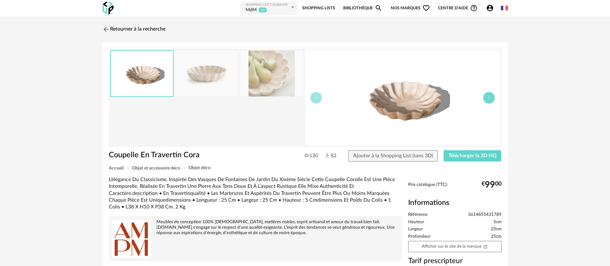
click at [487, 98] on icon "button" at bounding box center [489, 98] width 4 height 4
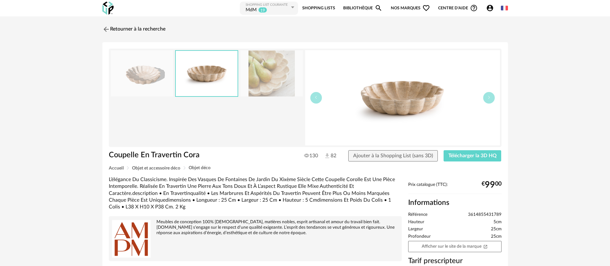
click at [386, 105] on img at bounding box center [402, 97] width 195 height 95
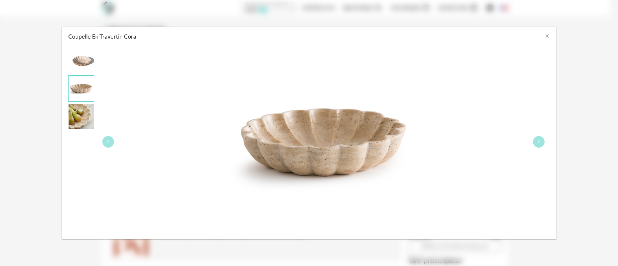
click at [3, 41] on div "Coupelle En Travertin Cora" at bounding box center [309, 133] width 618 height 266
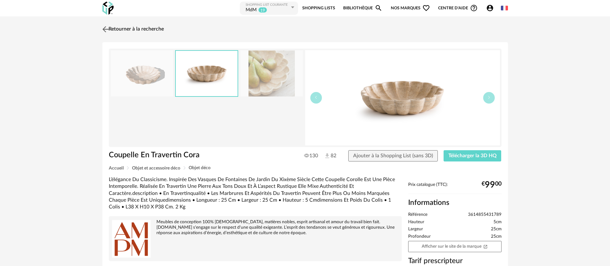
click at [149, 29] on link "Retourner à la recherche" at bounding box center [132, 29] width 63 height 14
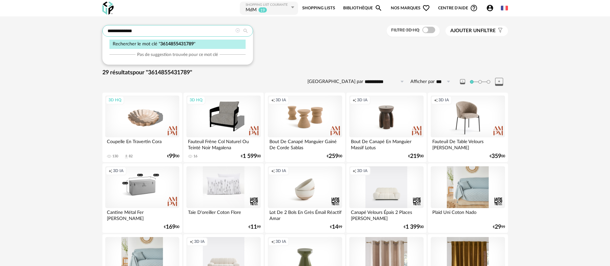
drag, startPoint x: 149, startPoint y: 29, endPoint x: 108, endPoint y: 26, distance: 41.3
click at [108, 26] on input "**********" at bounding box center [177, 31] width 151 height 12
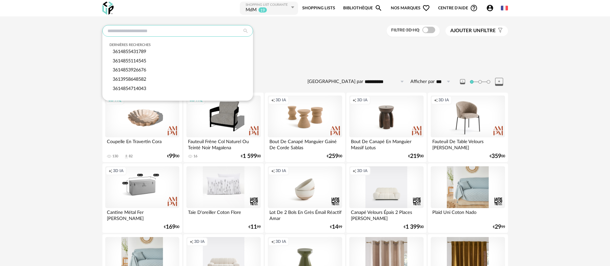
paste input "**********"
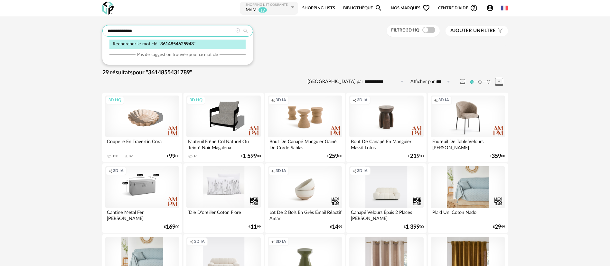
type input "**********"
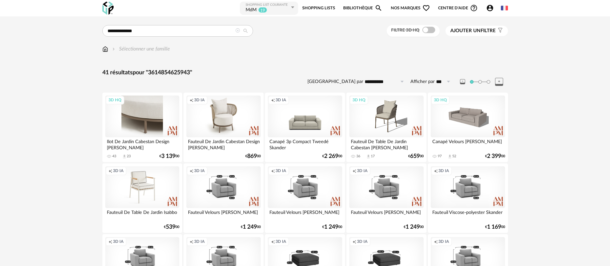
click at [146, 114] on div "3D HQ" at bounding box center [142, 117] width 74 height 42
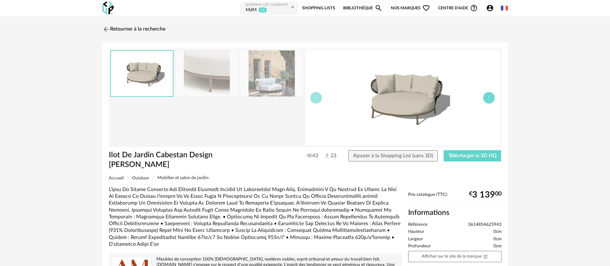
click at [490, 100] on button "button" at bounding box center [489, 98] width 12 height 12
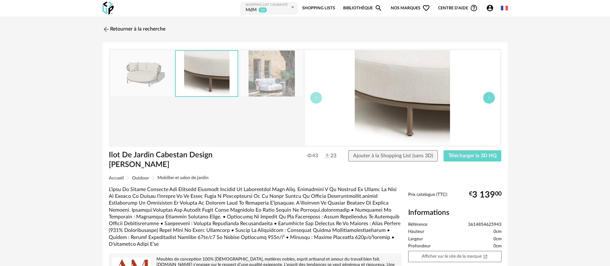
click at [490, 100] on button "button" at bounding box center [489, 98] width 12 height 12
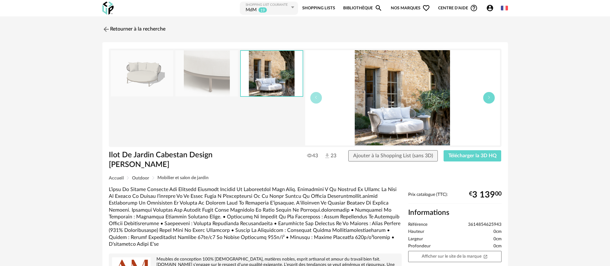
click at [490, 100] on button "button" at bounding box center [489, 98] width 12 height 12
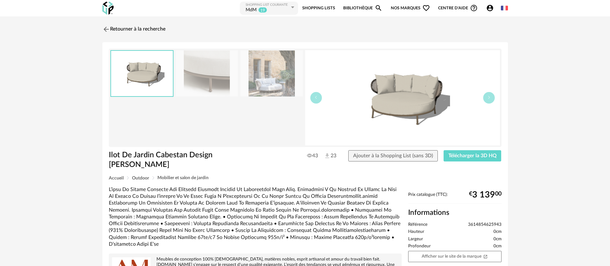
click at [393, 98] on img at bounding box center [402, 97] width 195 height 95
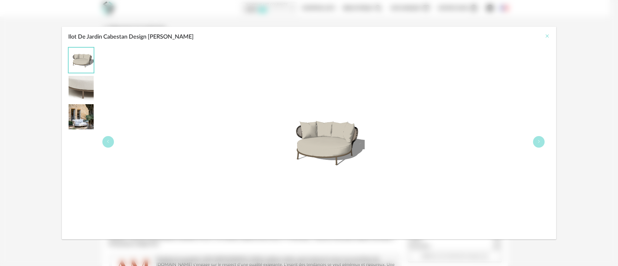
click at [548, 35] on icon "Close" at bounding box center [547, 35] width 5 height 5
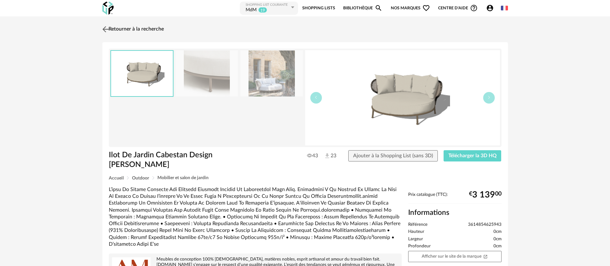
click at [117, 29] on link "Retourner à la recherche" at bounding box center [132, 29] width 63 height 14
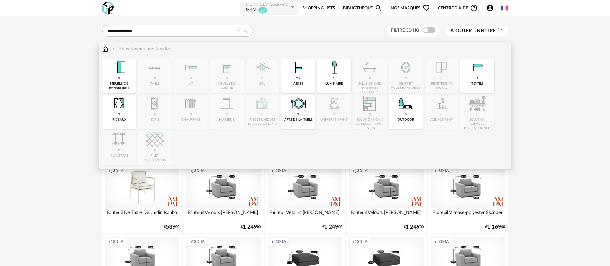
click at [105, 51] on img at bounding box center [105, 48] width 6 height 7
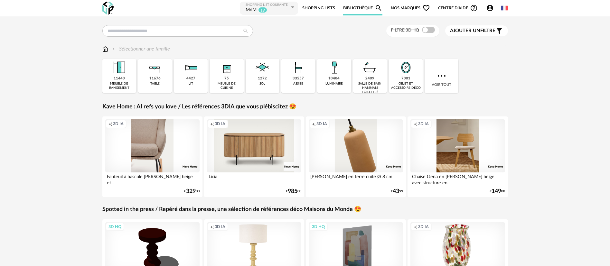
click at [156, 148] on div "Creation icon 3D IA" at bounding box center [152, 145] width 95 height 53
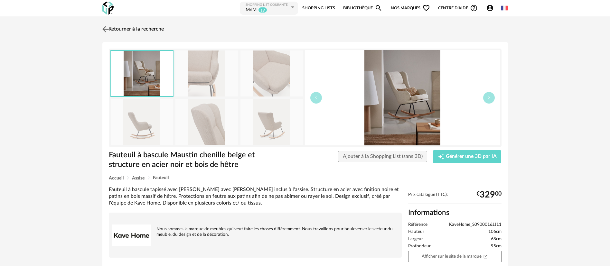
click at [147, 28] on link "Retourner à la recherche" at bounding box center [132, 29] width 63 height 14
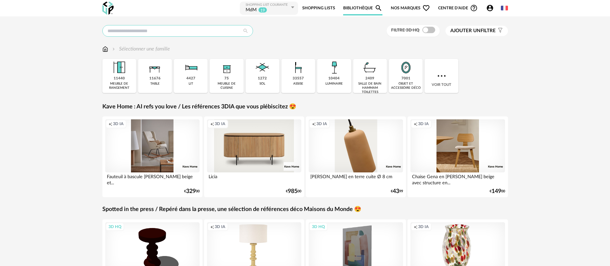
click at [163, 34] on input "text" at bounding box center [177, 31] width 151 height 12
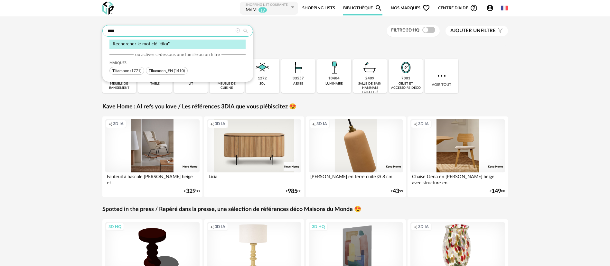
type input "****"
click at [127, 71] on span "[PERSON_NAME]" at bounding box center [120, 71] width 17 height 4
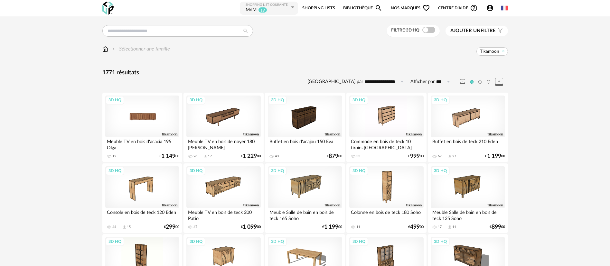
click at [147, 121] on div "3D HQ" at bounding box center [142, 117] width 74 height 42
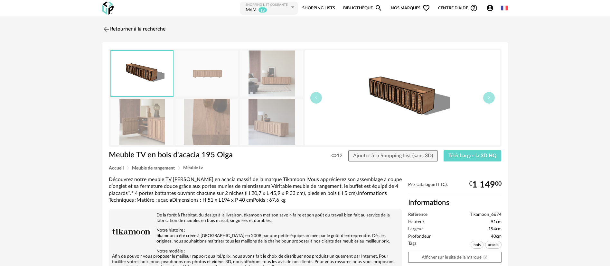
click at [7, 65] on div "Retourner à la recherche Meuble TV en bois d'acacia 195 [PERSON_NAME] TV en boi…" at bounding box center [305, 219] width 610 height 407
click at [404, 8] on span "Nos marques Heart Outline icon" at bounding box center [410, 8] width 39 height 14
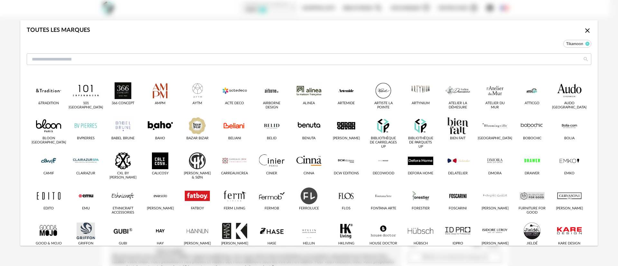
click at [586, 43] on icon "dialog" at bounding box center [588, 44] width 4 height 4
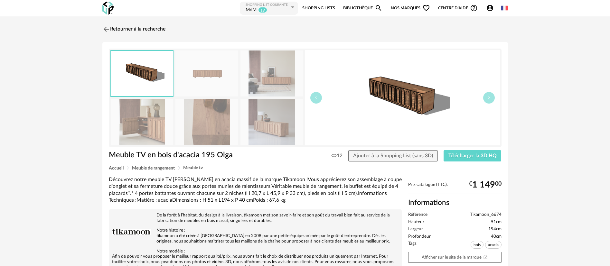
click at [393, 11] on span "Nos marques Heart Outline icon" at bounding box center [410, 8] width 39 height 14
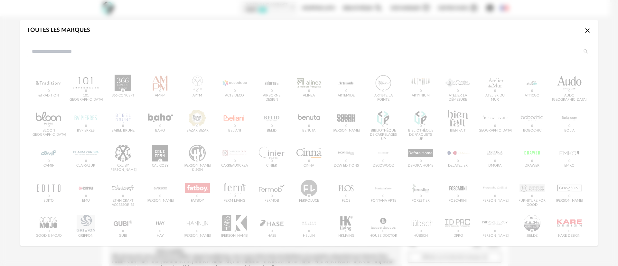
click at [584, 31] on icon "Close icon" at bounding box center [588, 31] width 8 height 8
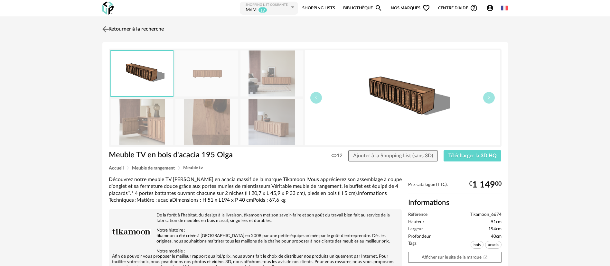
click at [113, 30] on link "Retourner à la recherche" at bounding box center [132, 29] width 63 height 14
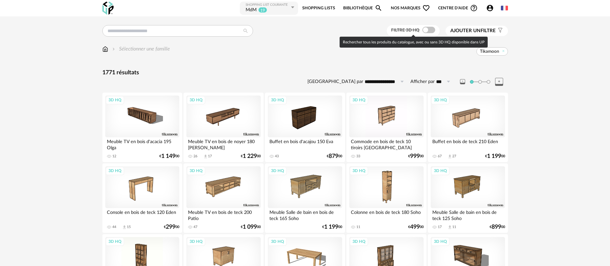
click at [407, 8] on span "Nos marques Heart Outline icon" at bounding box center [410, 8] width 39 height 14
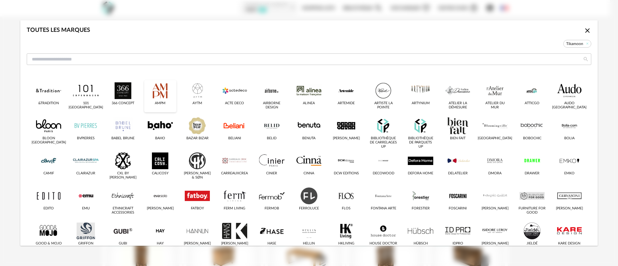
click at [160, 94] on div "dialog" at bounding box center [160, 90] width 25 height 17
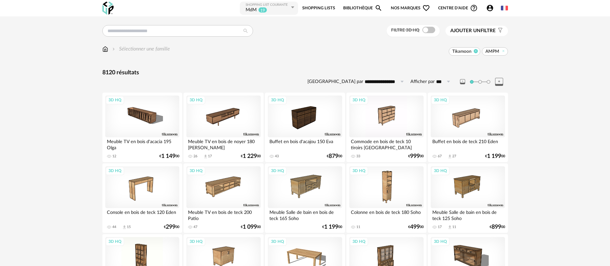
click at [475, 51] on icon at bounding box center [476, 51] width 4 height 4
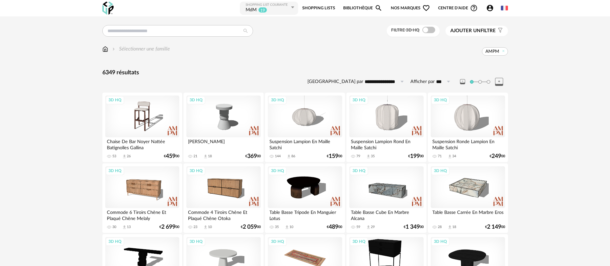
click at [505, 49] on icon at bounding box center [503, 51] width 4 height 4
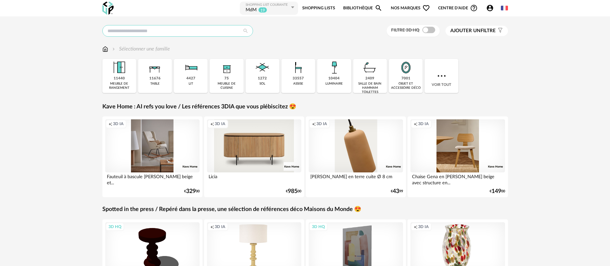
click at [222, 30] on input "text" at bounding box center [177, 31] width 151 height 12
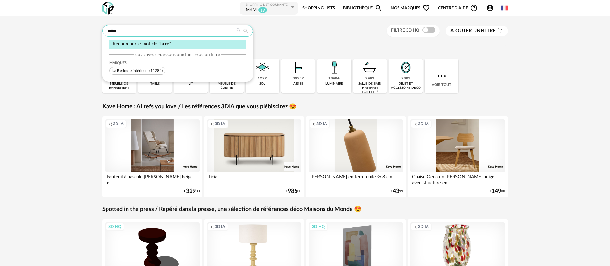
type input "*****"
click at [153, 71] on span "(11282)" at bounding box center [155, 71] width 13 height 4
